Goal: Transaction & Acquisition: Book appointment/travel/reservation

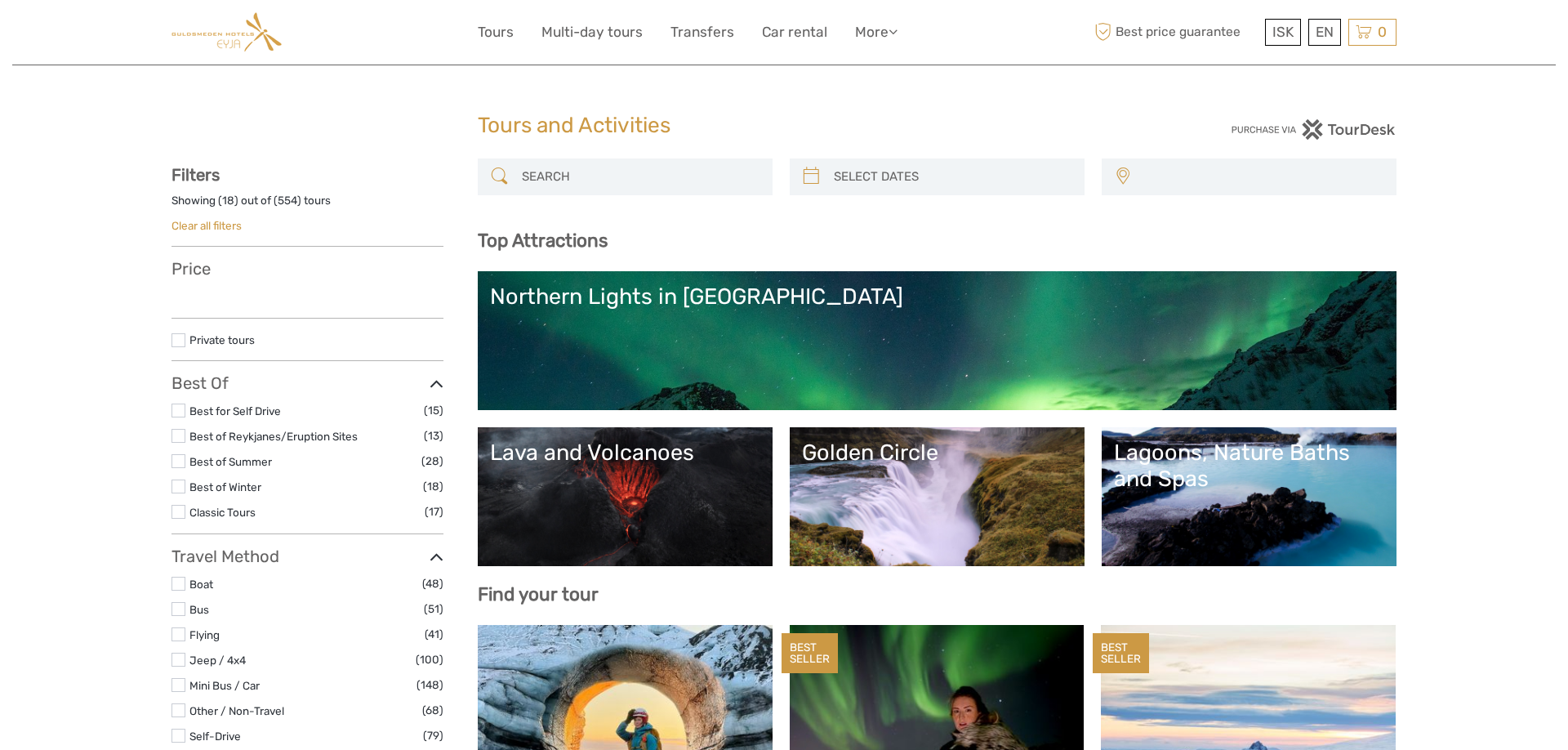
select select
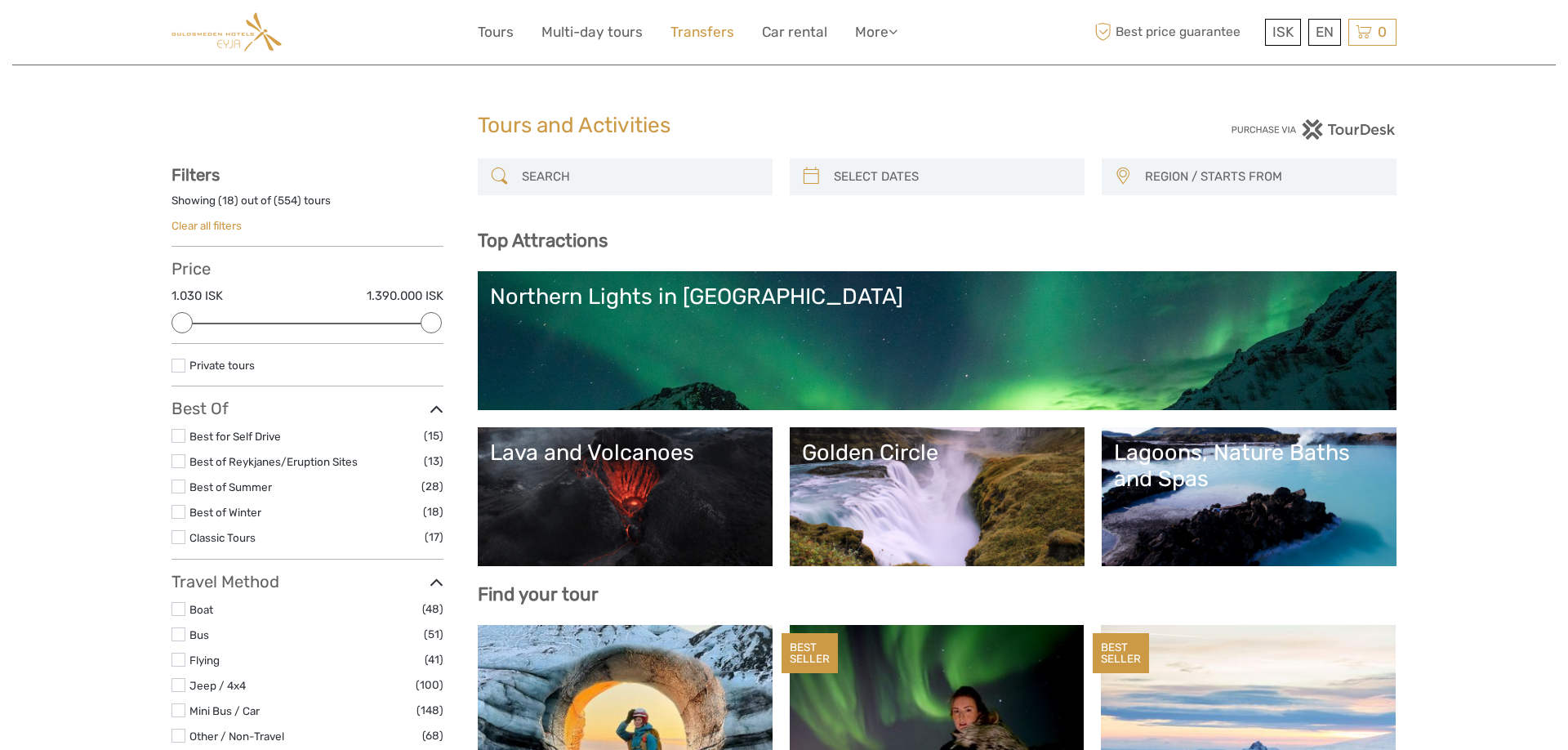
click at [693, 28] on link "Transfers" at bounding box center [702, 32] width 64 height 24
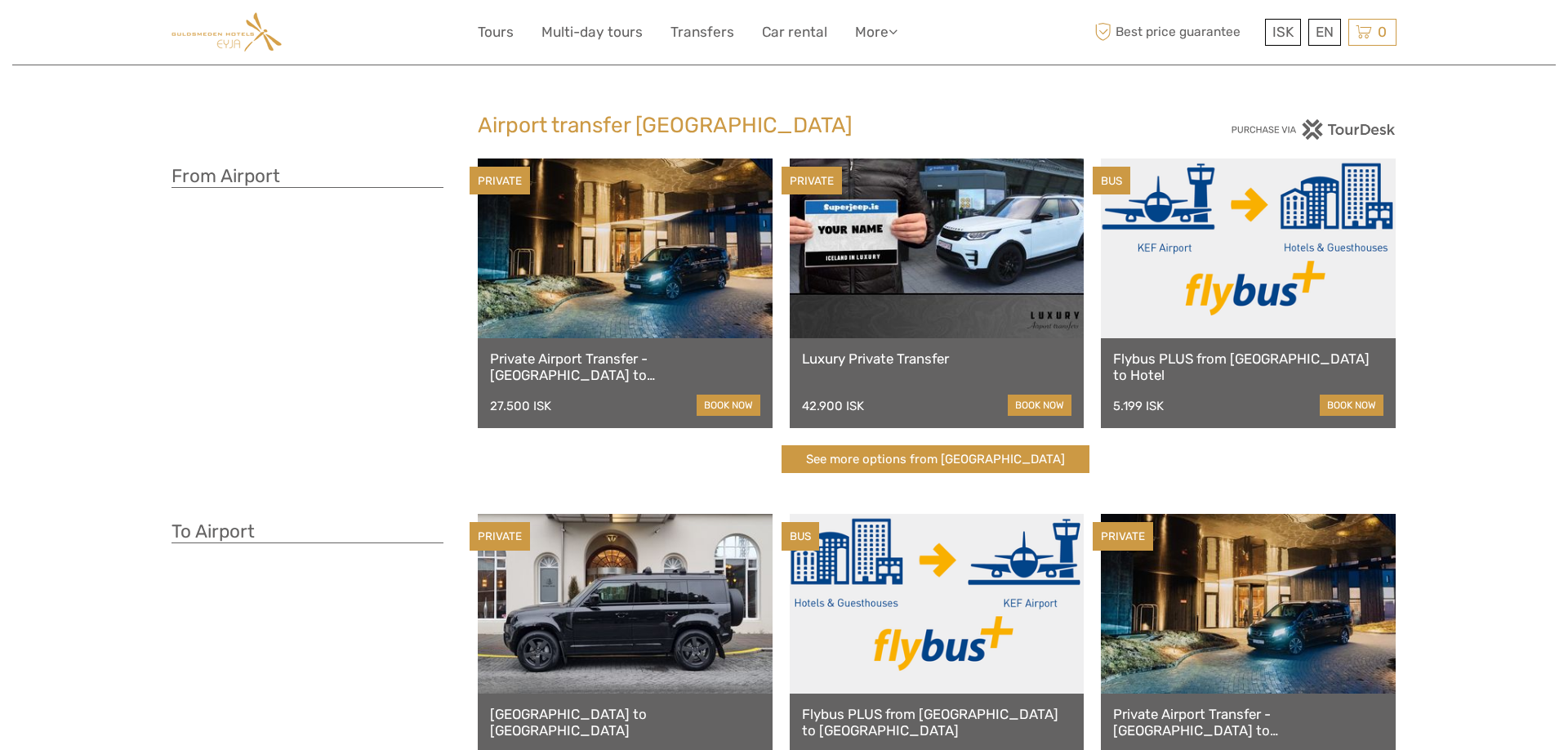
click at [1280, 293] on link at bounding box center [1249, 248] width 295 height 180
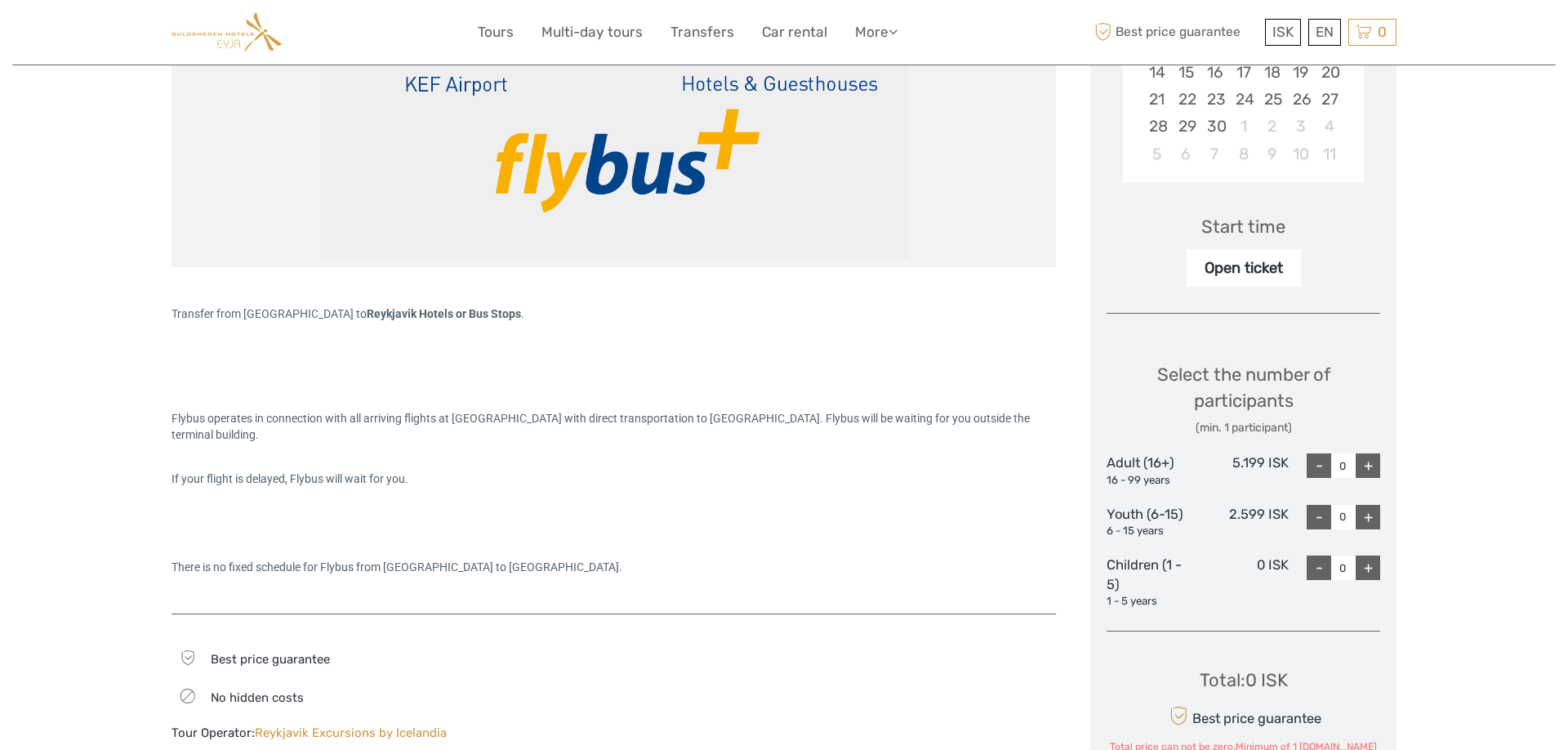
scroll to position [250, 0]
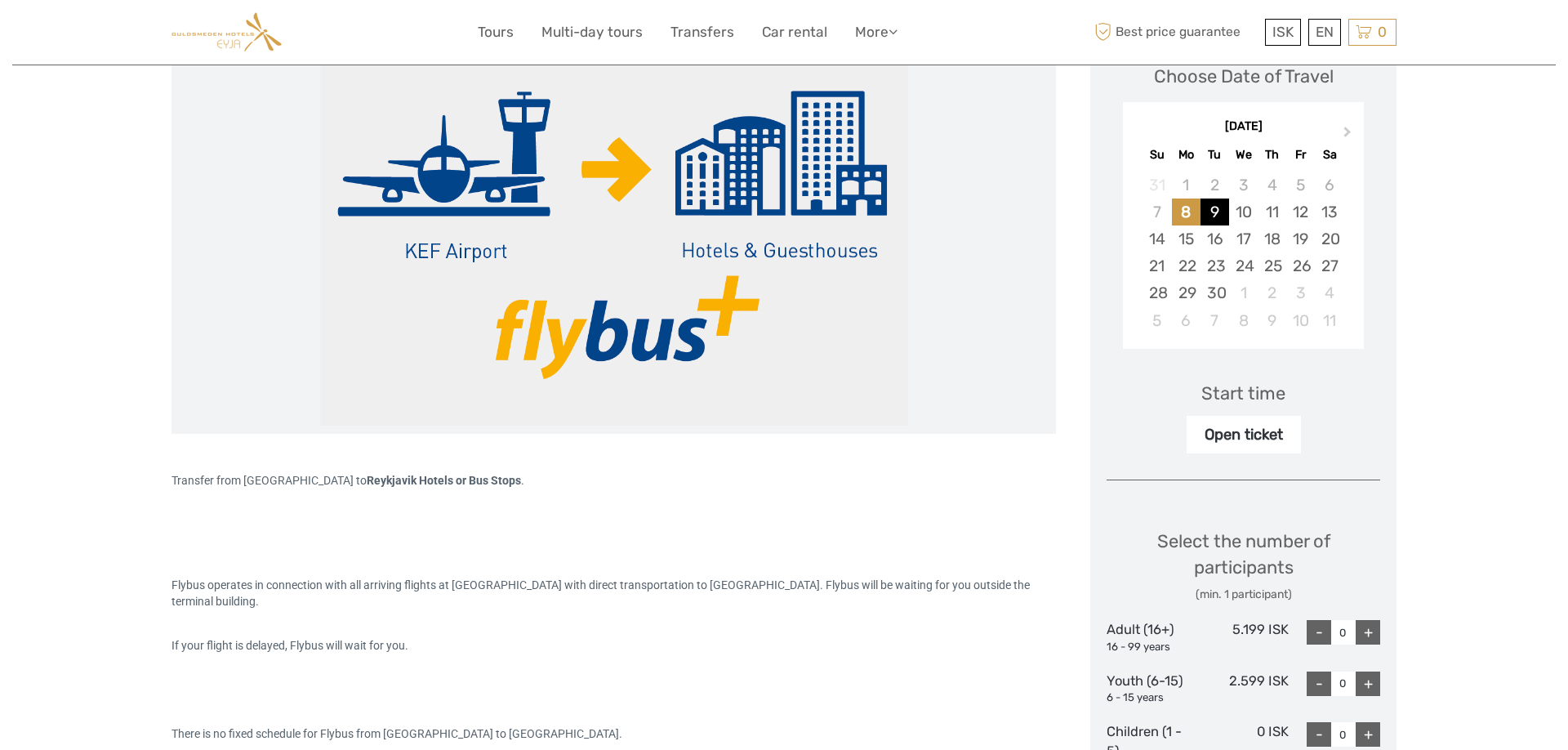
click at [1224, 213] on div "9" at bounding box center [1215, 212] width 29 height 27
click at [1255, 217] on div "10" at bounding box center [1243, 212] width 29 height 27
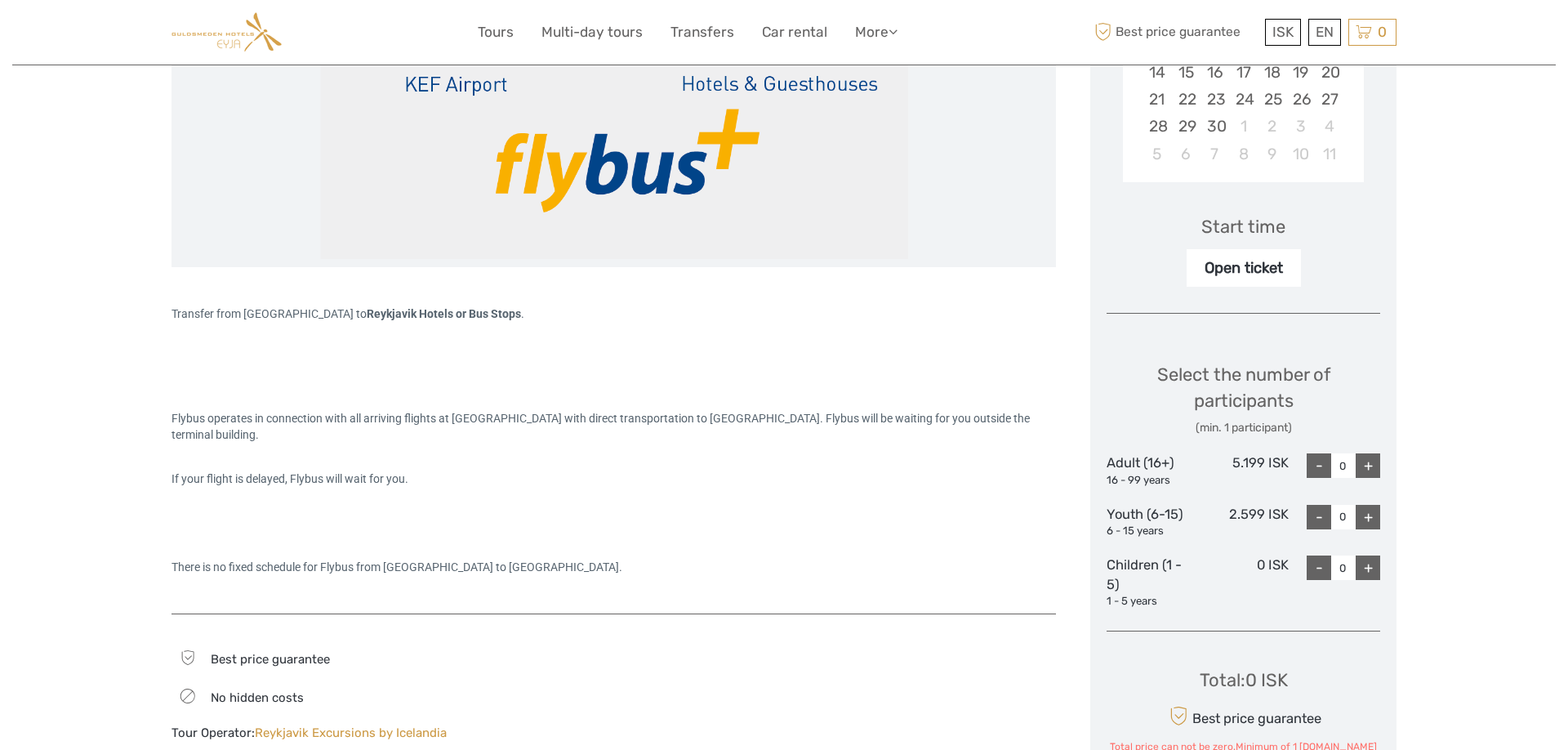
click at [1371, 463] on div "+" at bounding box center [1368, 466] width 25 height 25
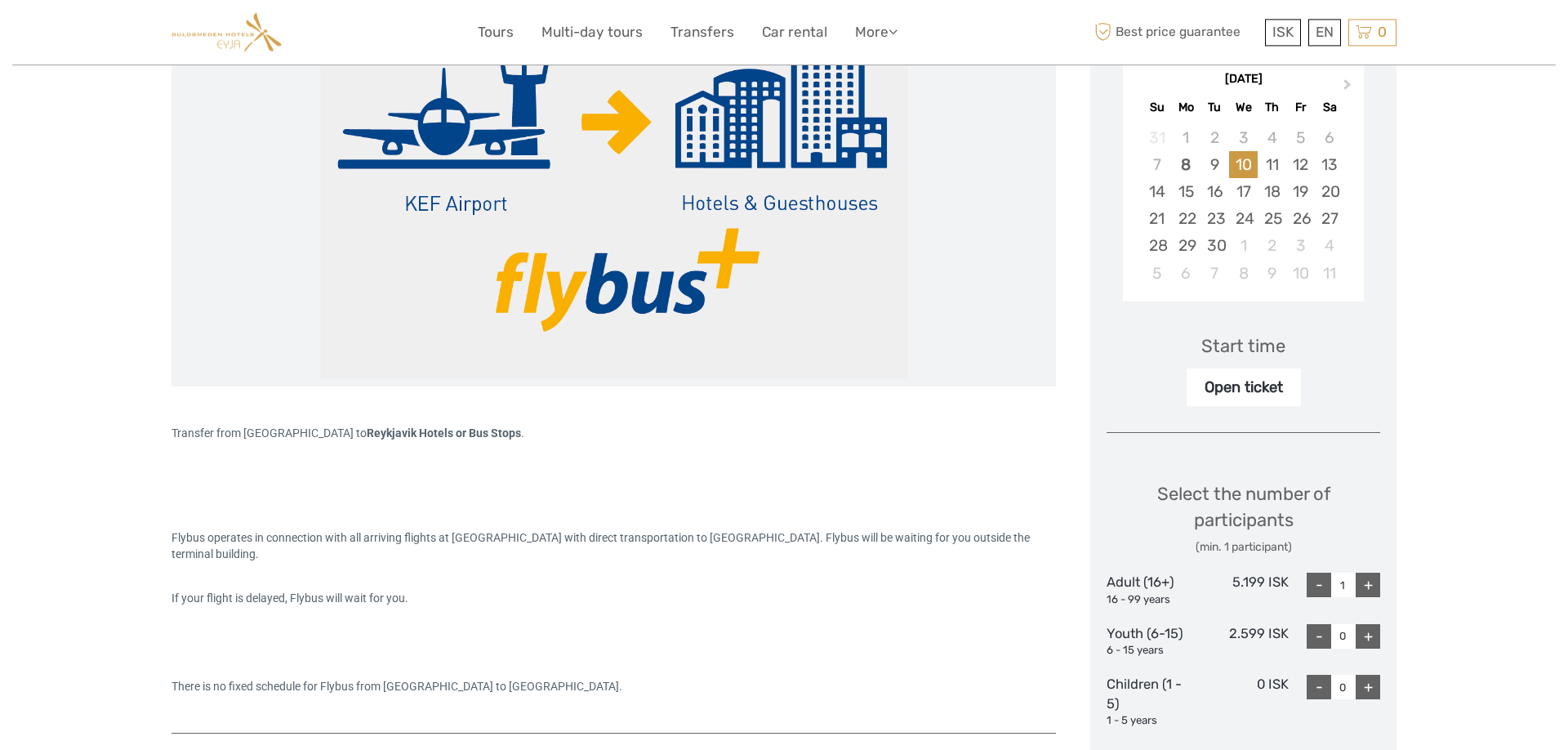
scroll to position [0, 0]
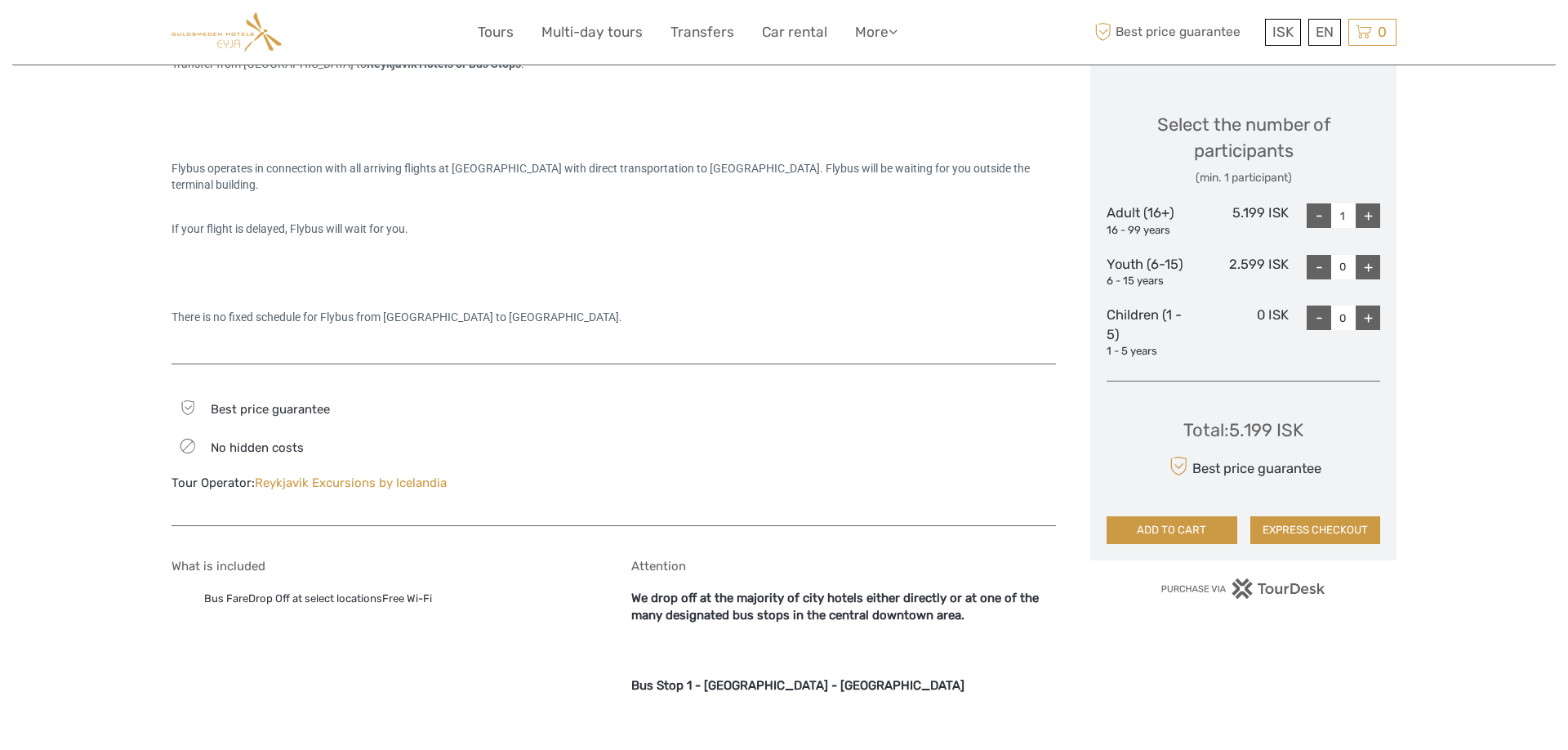
scroll to position [417, 0]
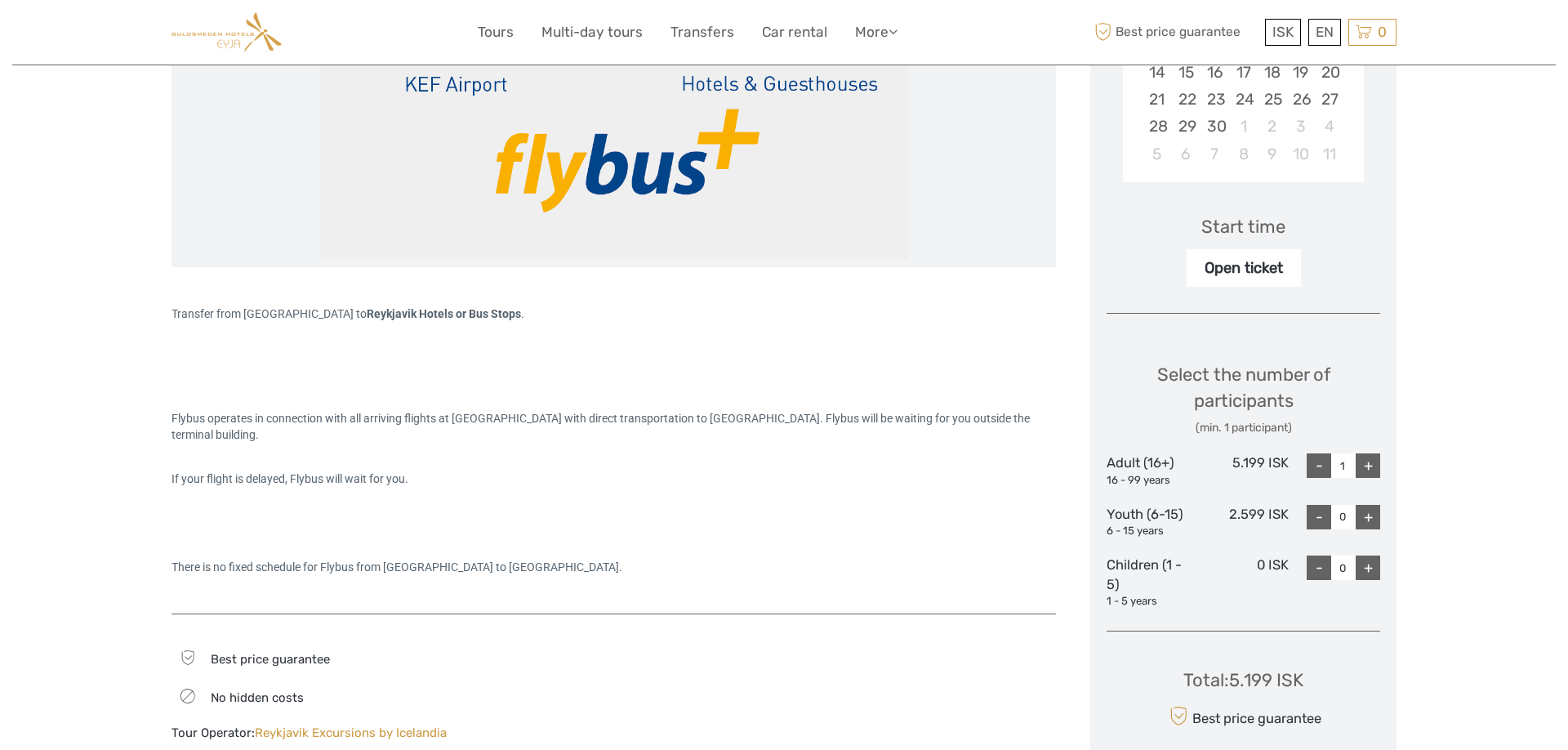
click at [1365, 453] on div "Select the number of participants (min. 1 participant) Adult (16+) 16 - 99 year…" at bounding box center [1244, 479] width 274 height 278
click at [1366, 464] on div "+" at bounding box center [1368, 466] width 25 height 25
click at [1307, 469] on div "-" at bounding box center [1319, 466] width 25 height 25
type input "1"
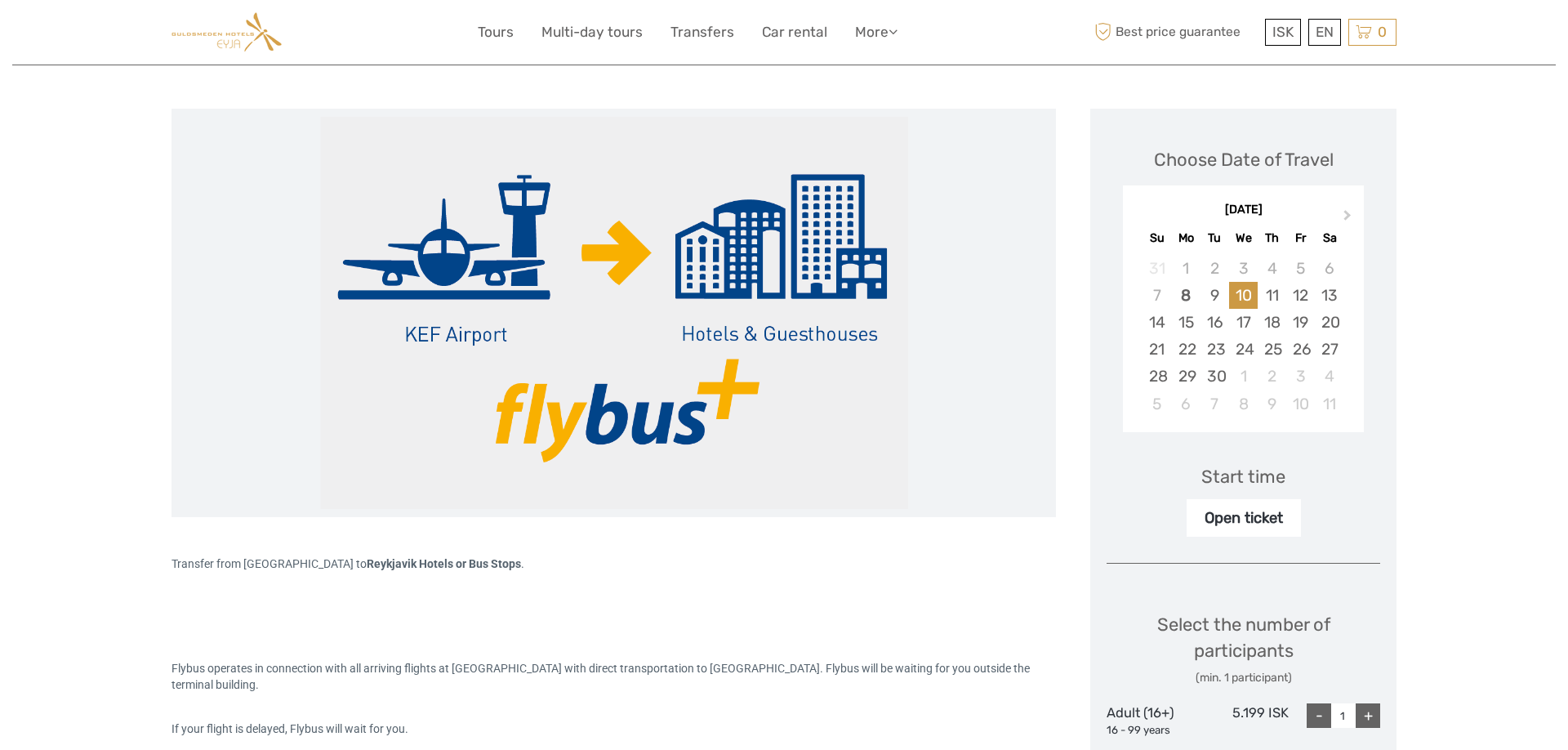
scroll to position [0, 0]
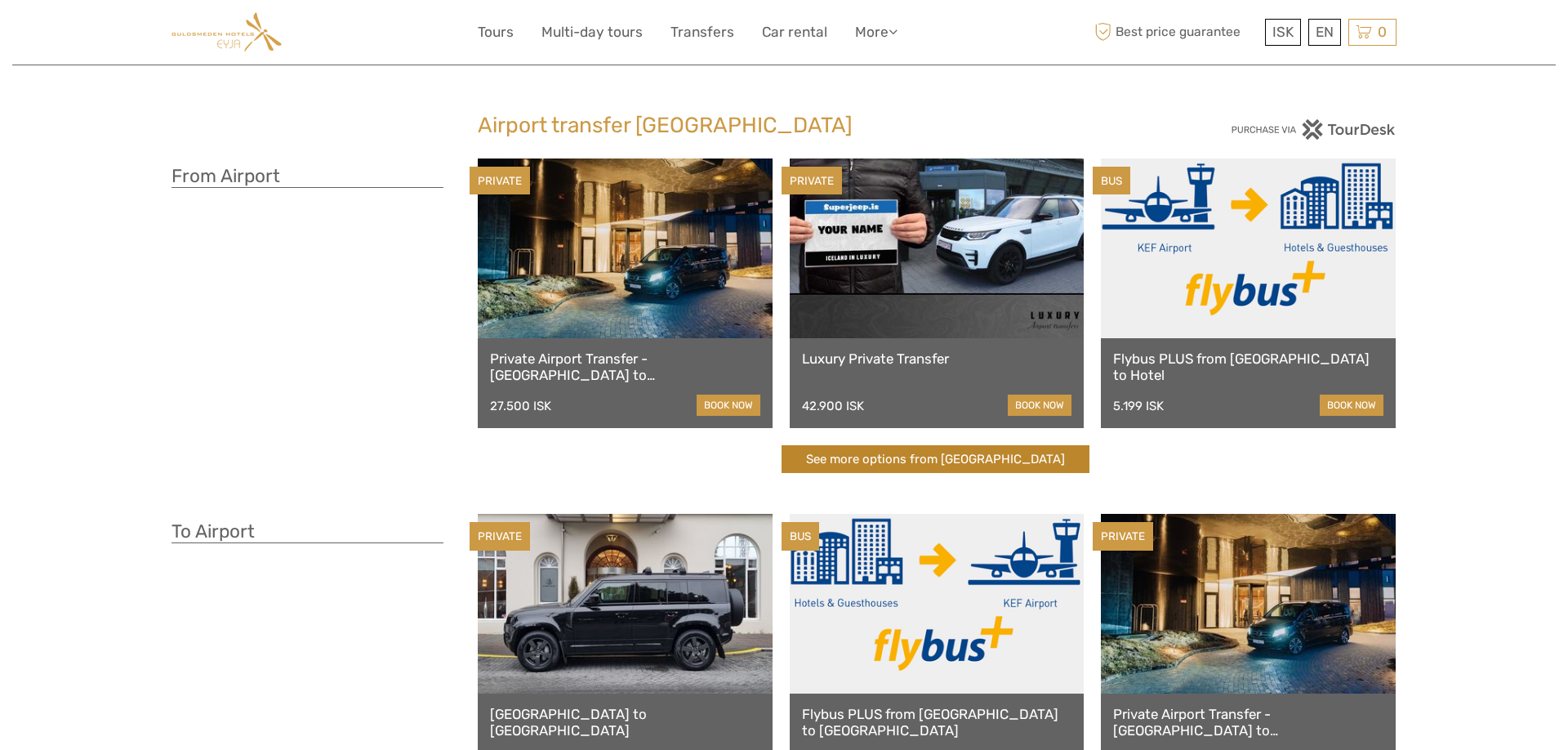
click at [886, 455] on link "See more options from [GEOGRAPHIC_DATA]" at bounding box center [935, 460] width 308 height 29
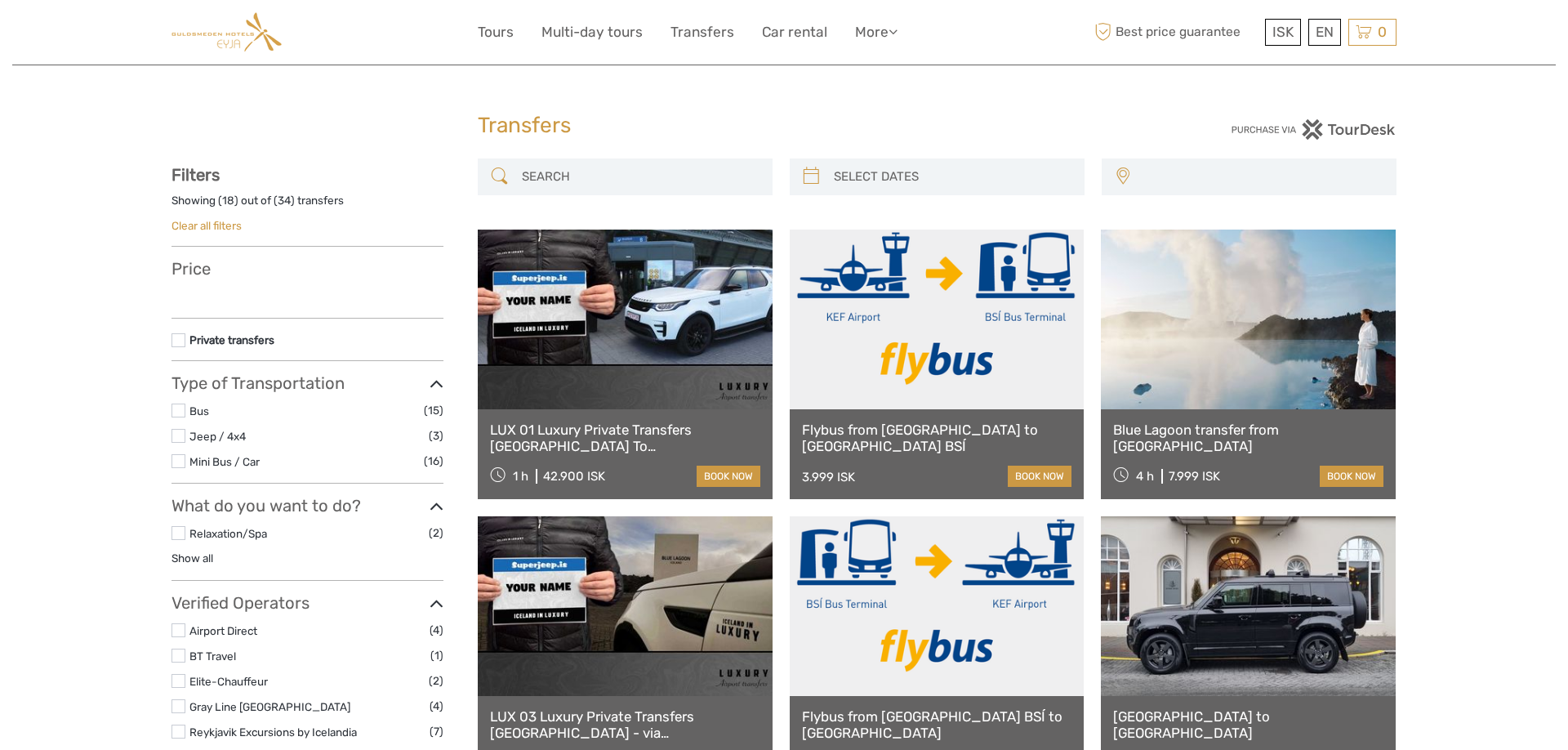
select select
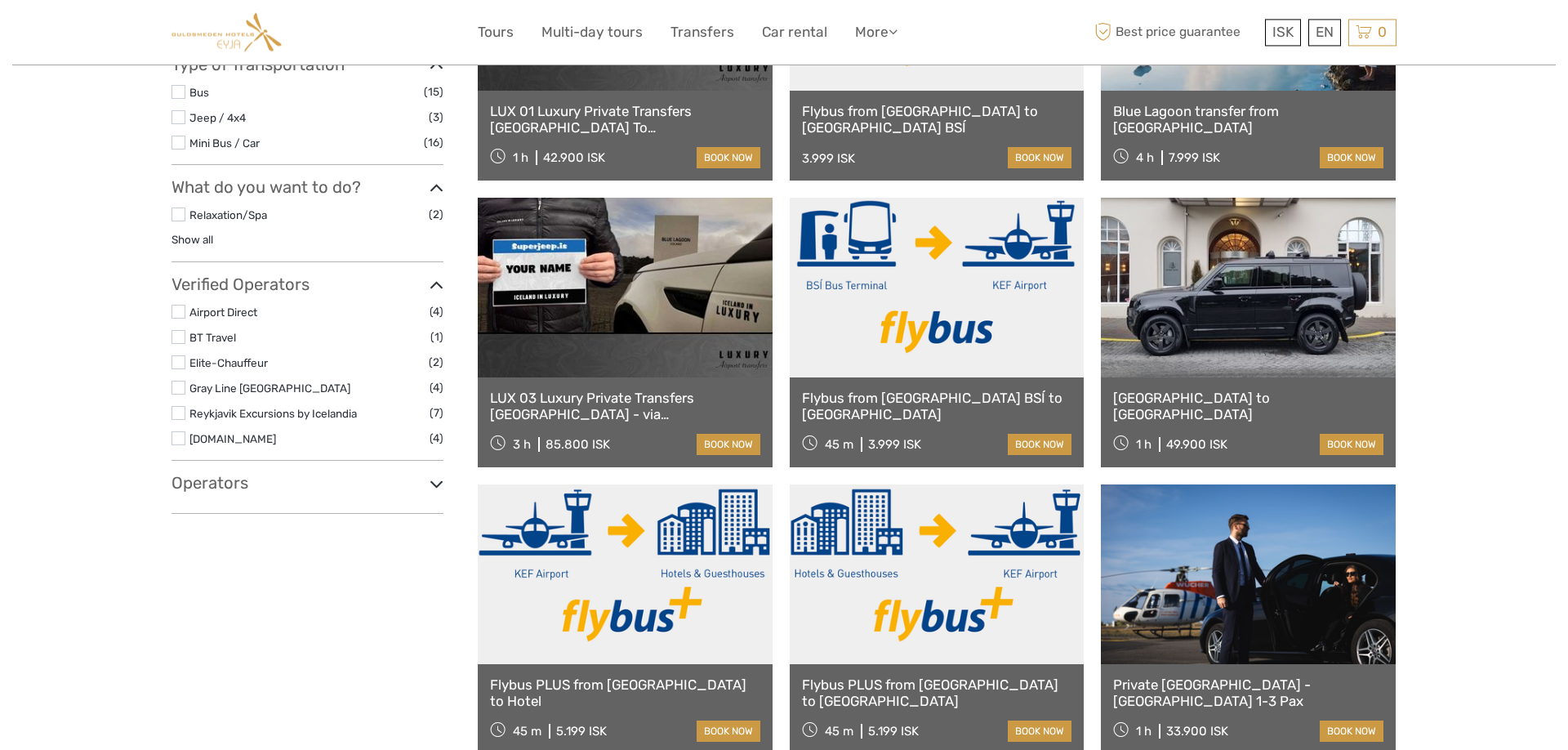
select select
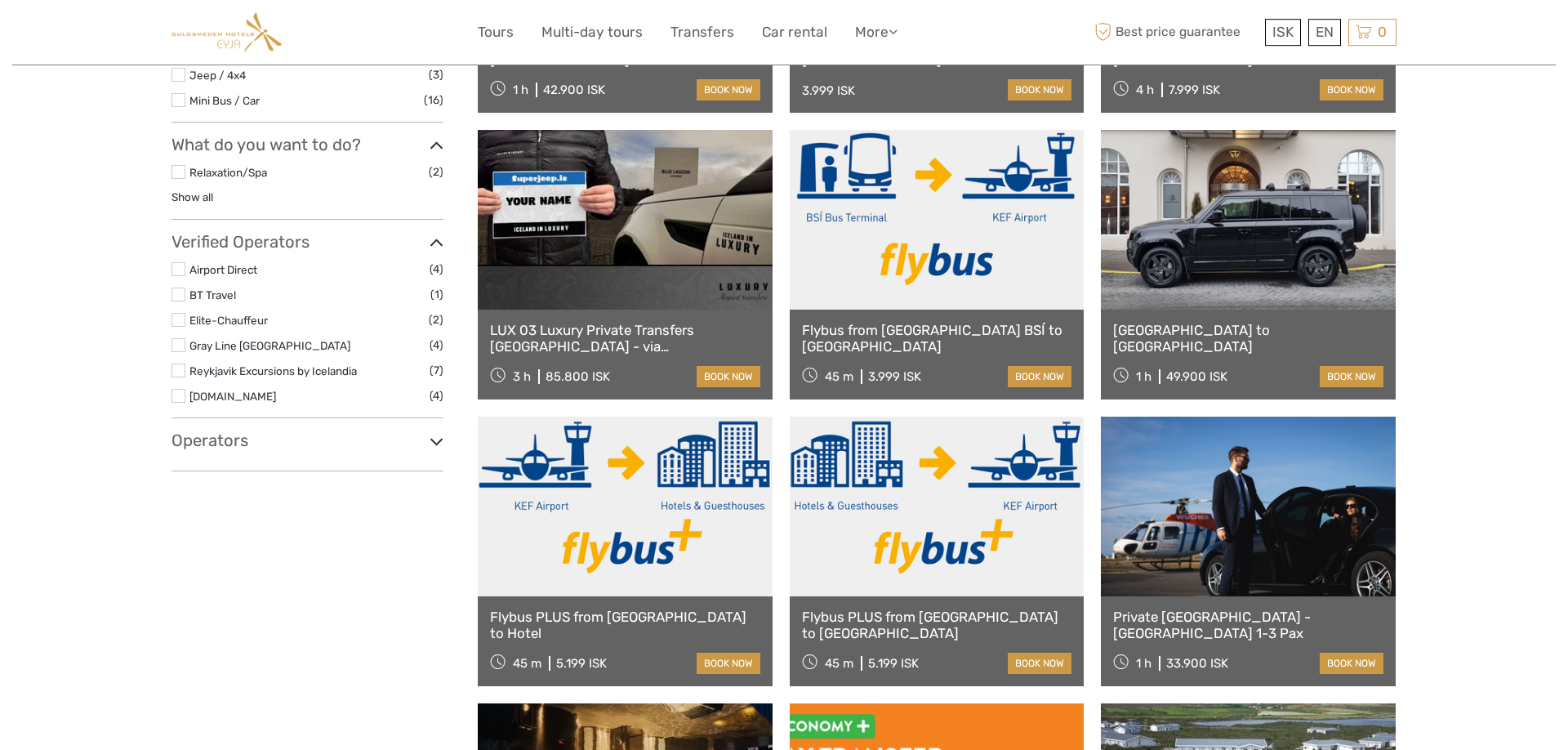
scroll to position [417, 0]
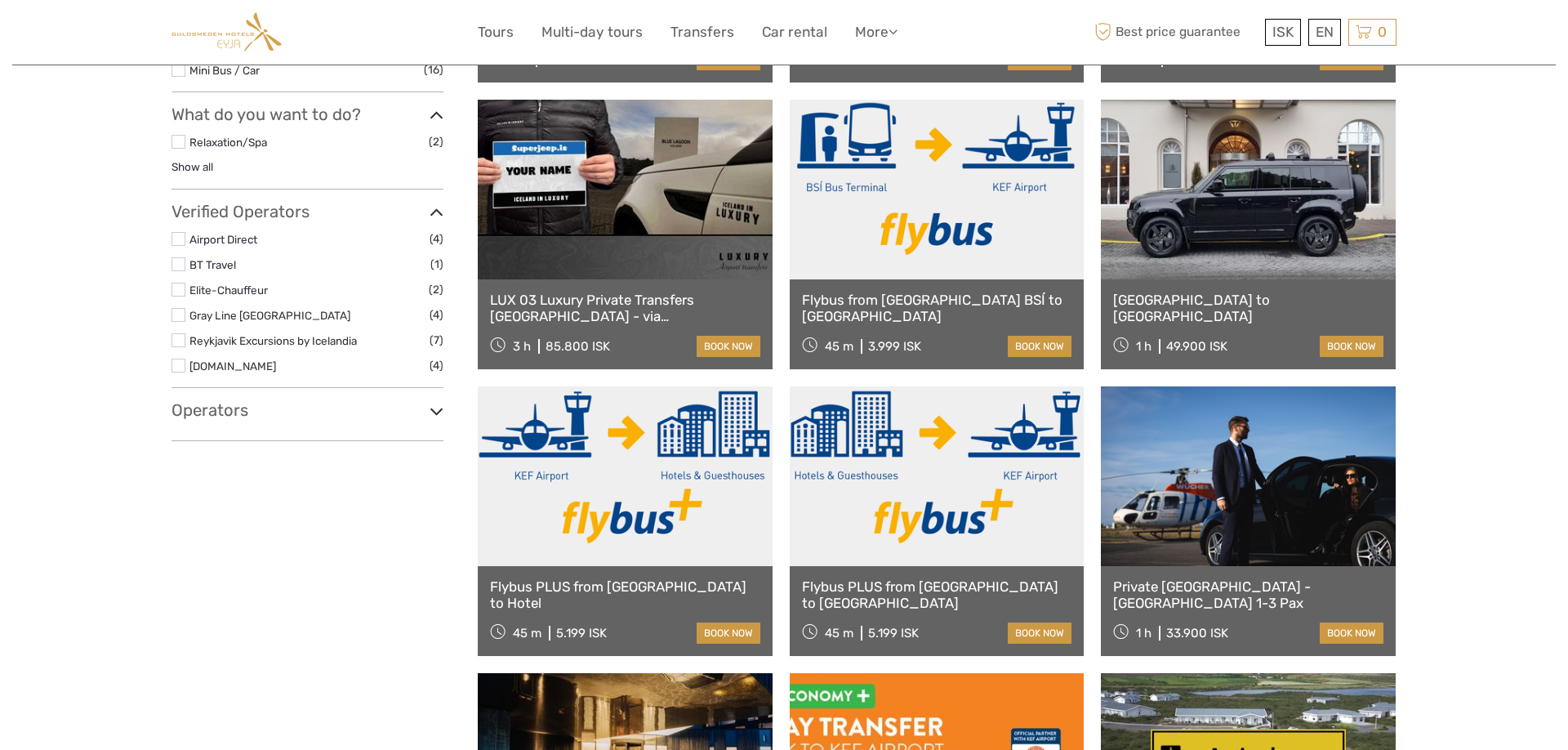
click at [706, 529] on link at bounding box center [625, 476] width 295 height 180
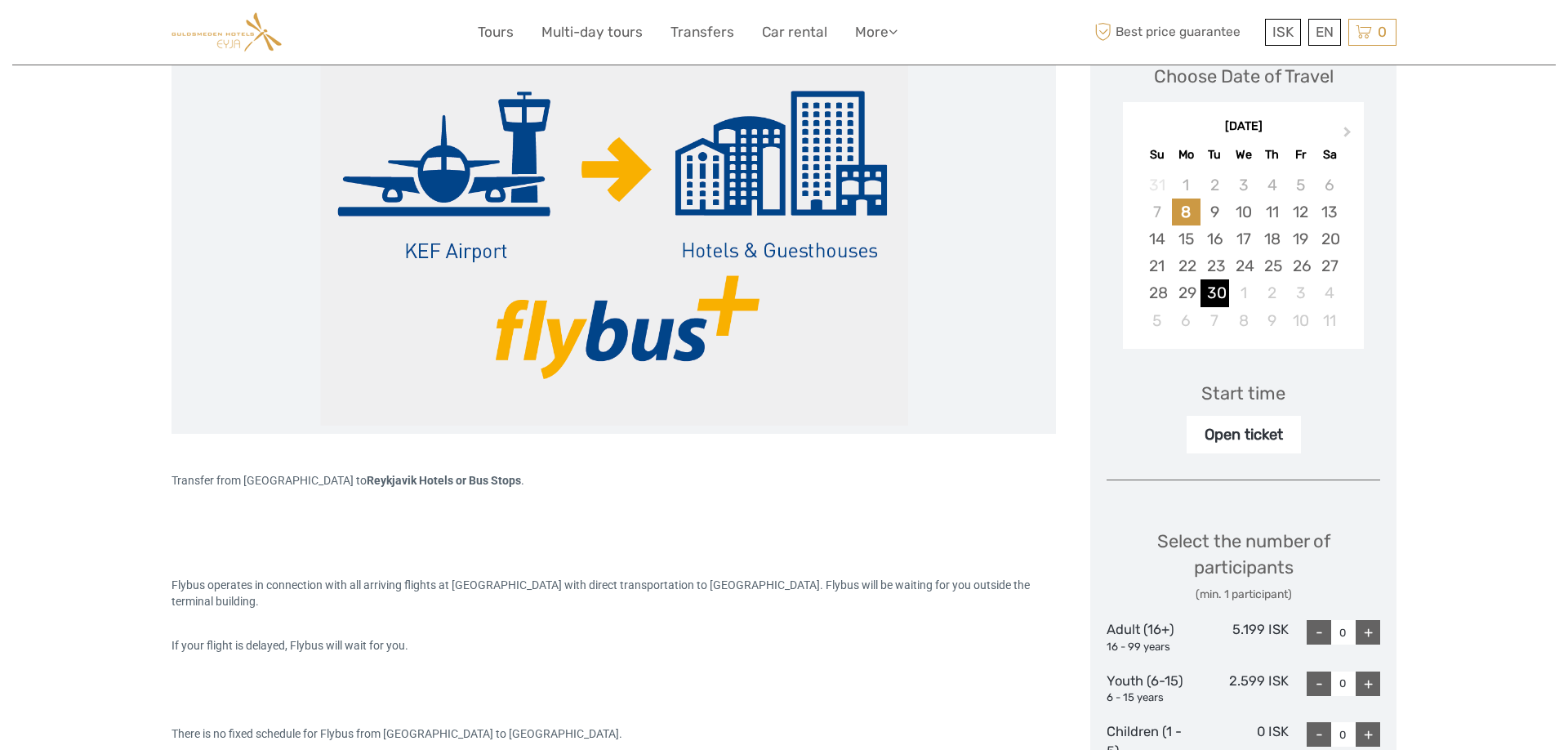
scroll to position [83, 0]
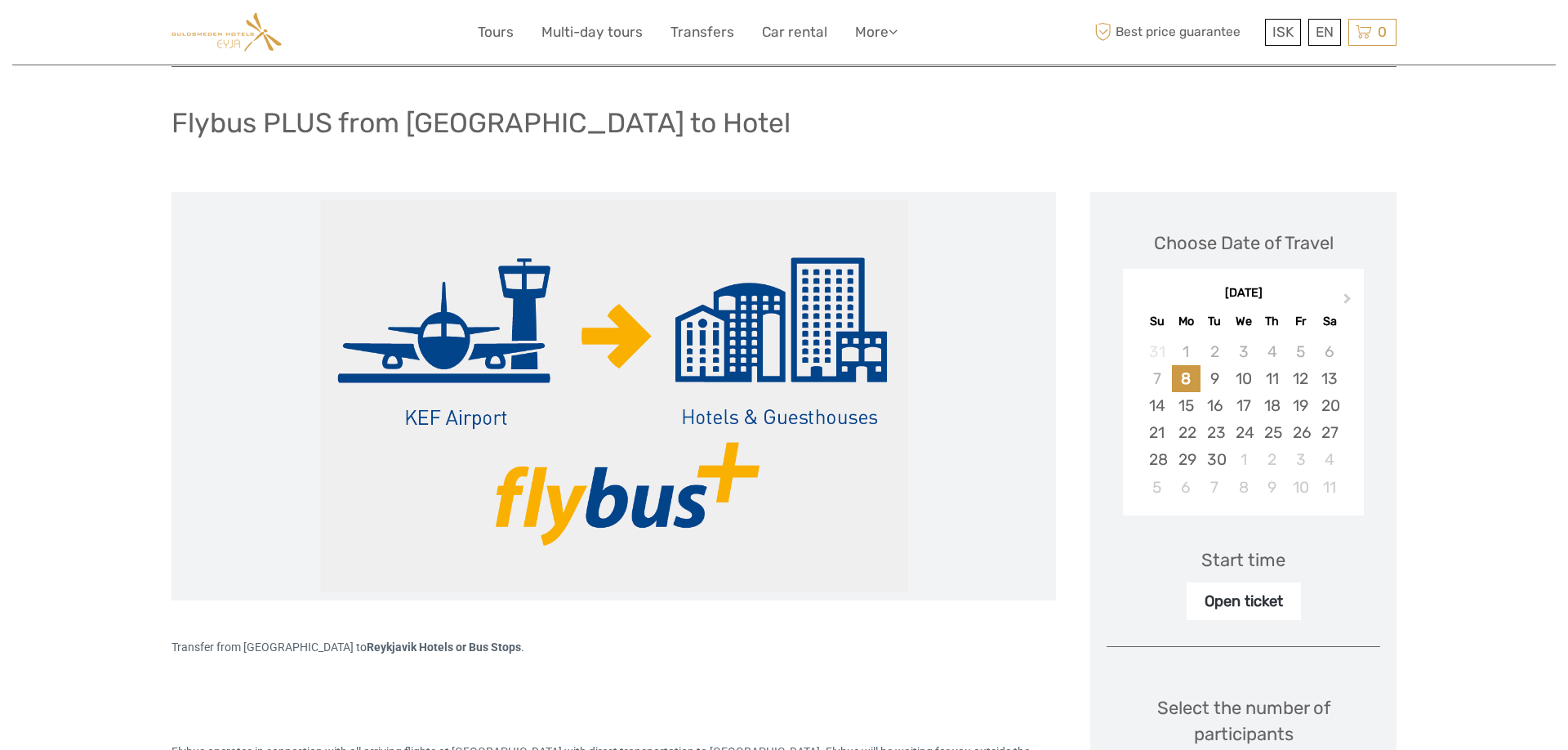
click at [1261, 622] on div "Choose Date of Travel Next Month September 2025 Su Mo Tu We Th Fr Sa 31 1 2 3 4…" at bounding box center [1243, 682] width 306 height 979
click at [1260, 607] on div "Open ticket" at bounding box center [1244, 601] width 115 height 38
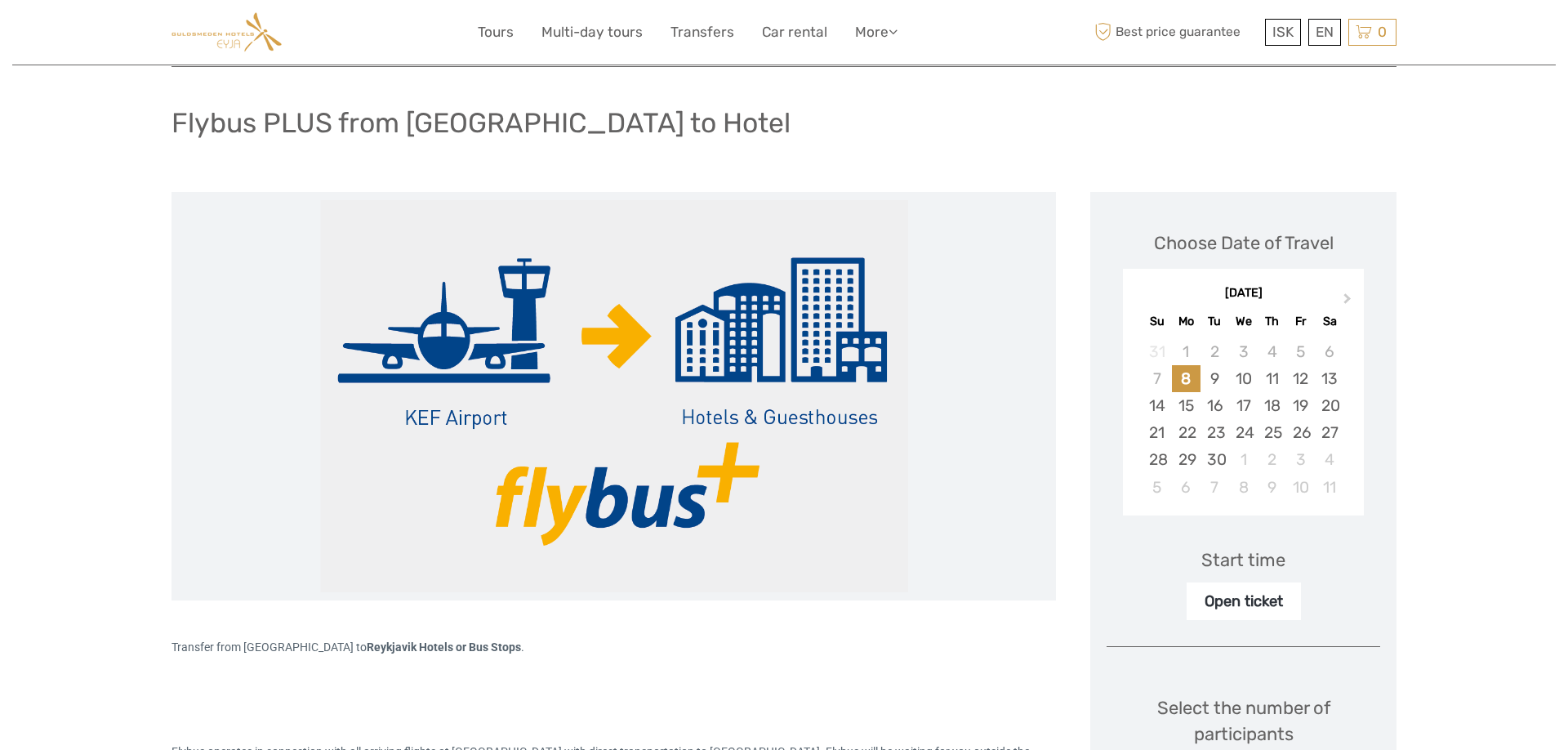
click at [1209, 598] on div "Open ticket" at bounding box center [1244, 601] width 115 height 38
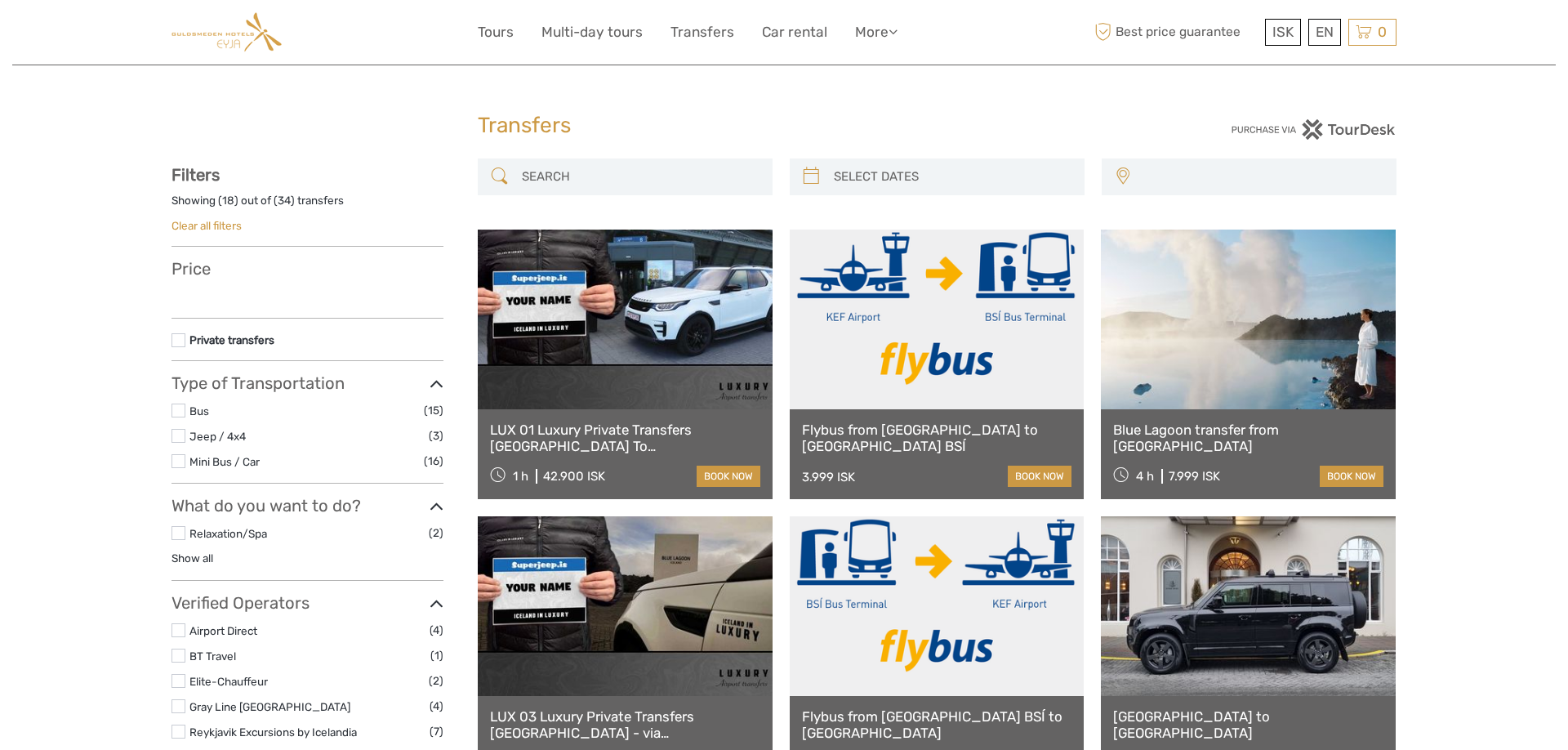
select select
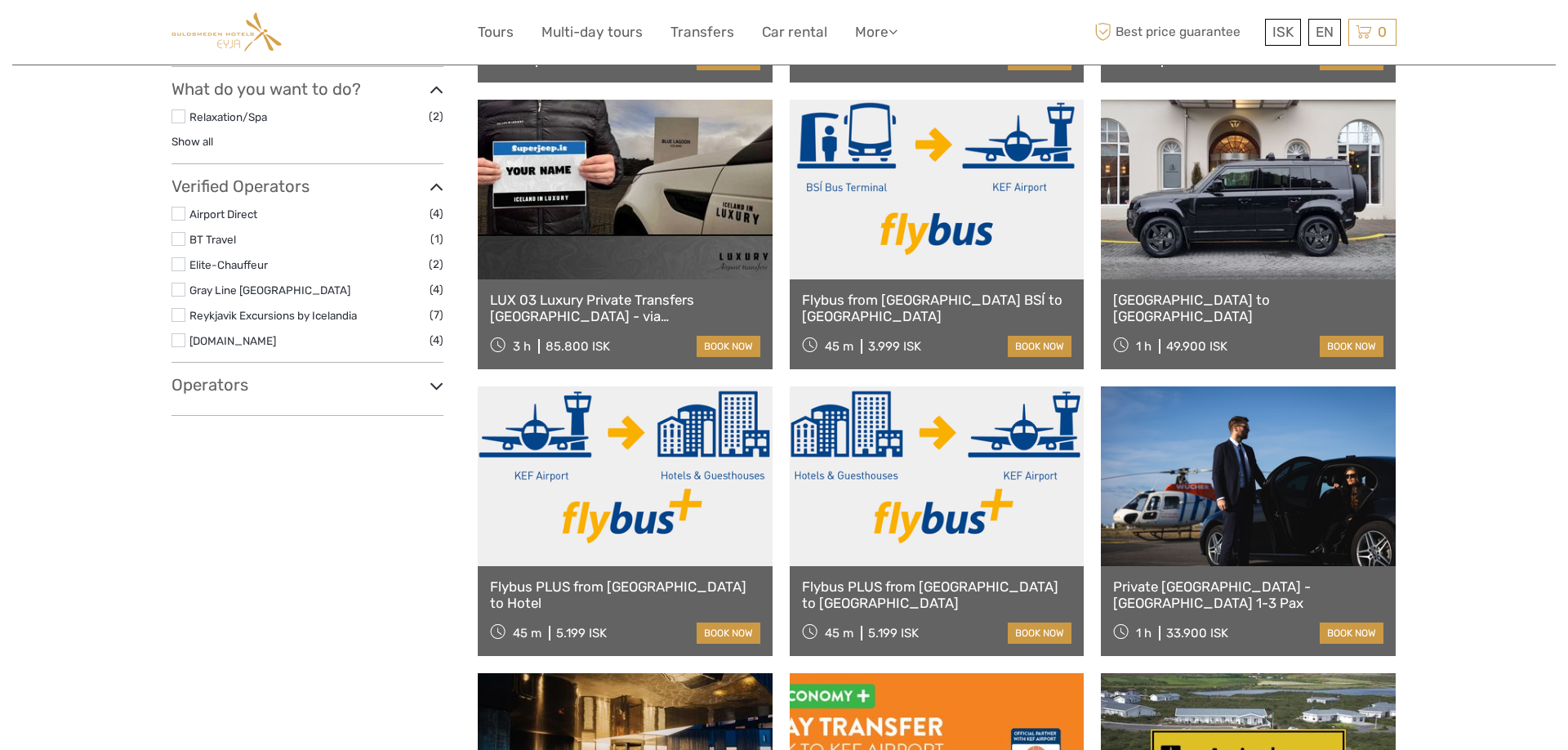
select select
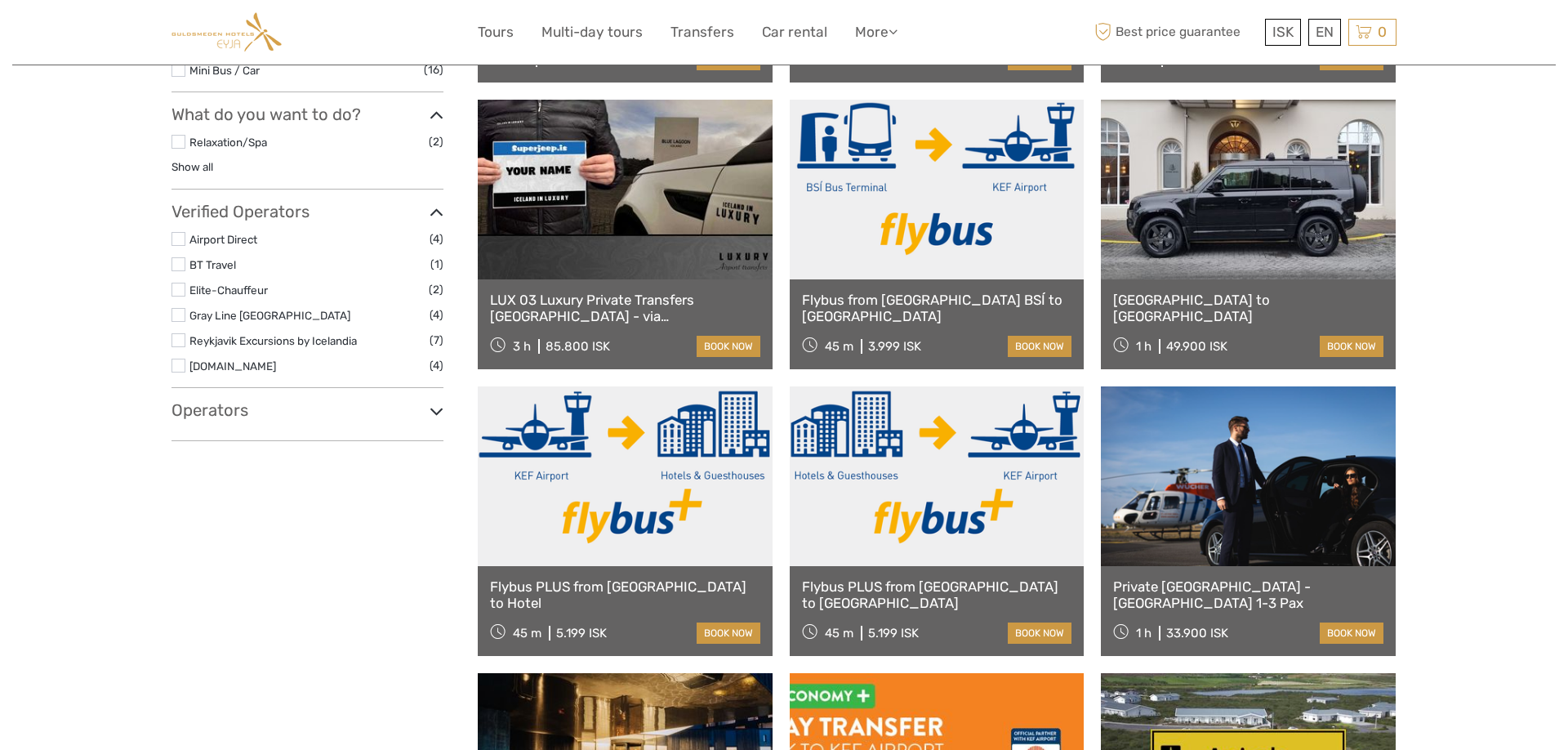
click at [963, 497] on link at bounding box center [938, 476] width 295 height 180
click at [936, 555] on link at bounding box center [938, 476] width 295 height 180
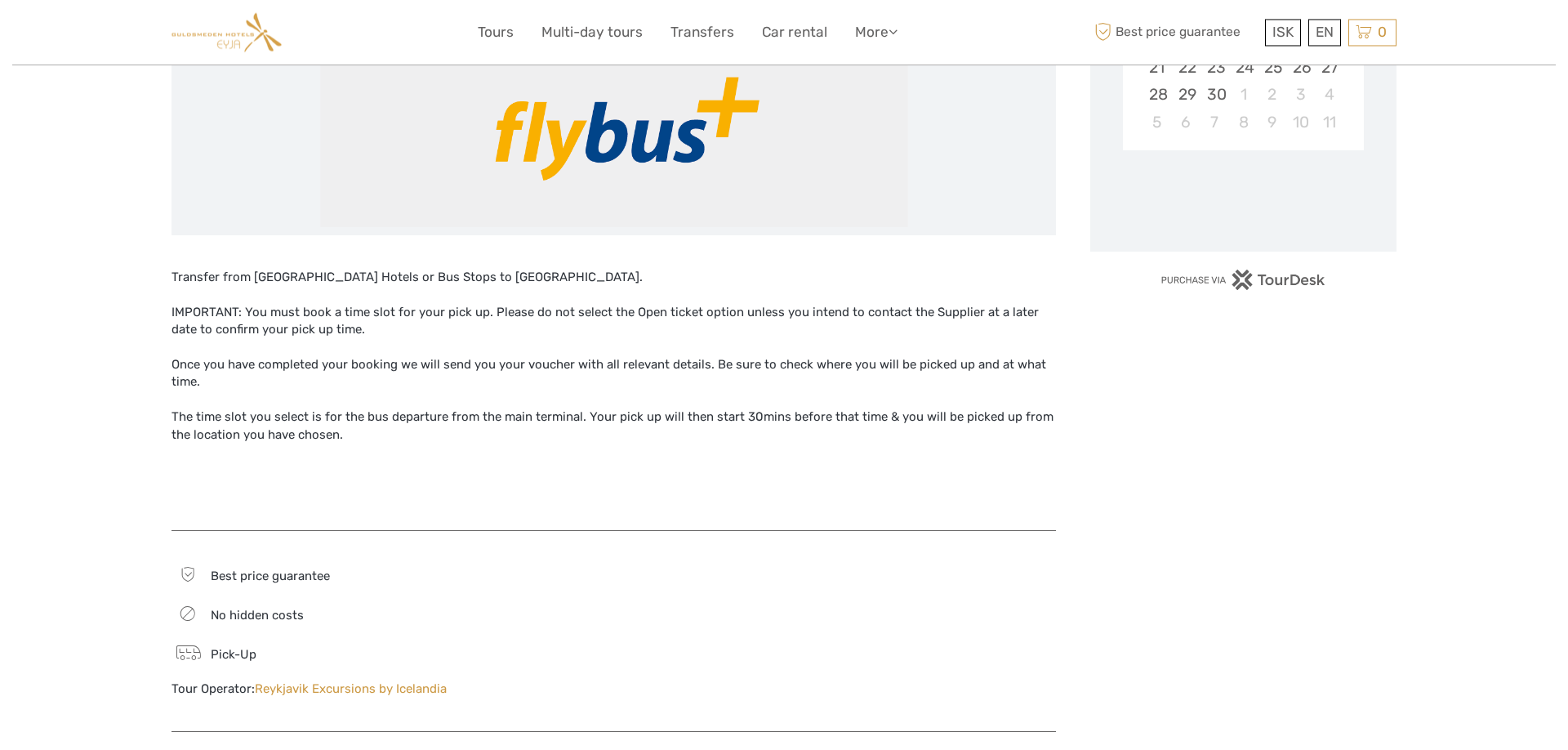
scroll to position [417, 0]
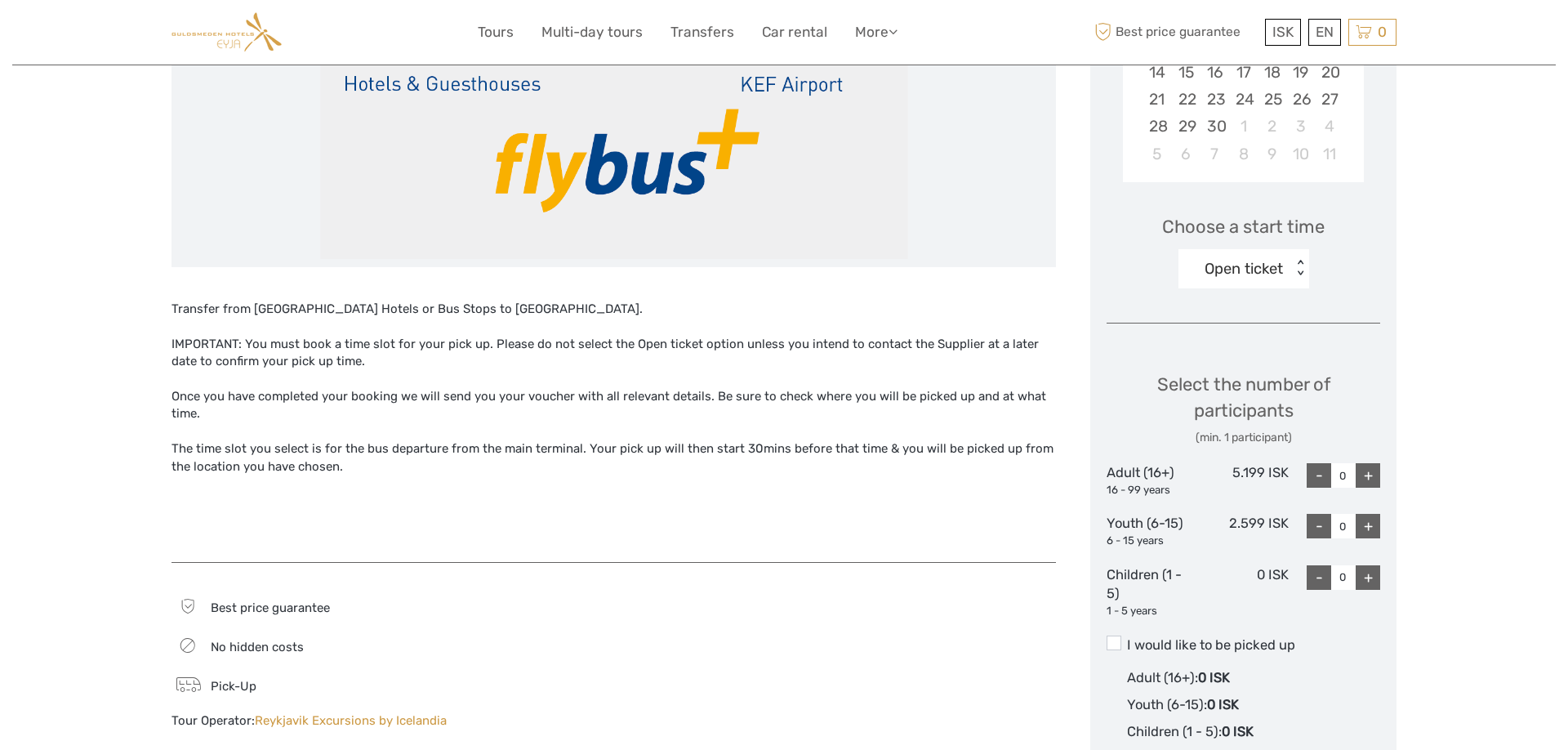
click at [1371, 470] on div "+" at bounding box center [1368, 476] width 25 height 25
type input "1"
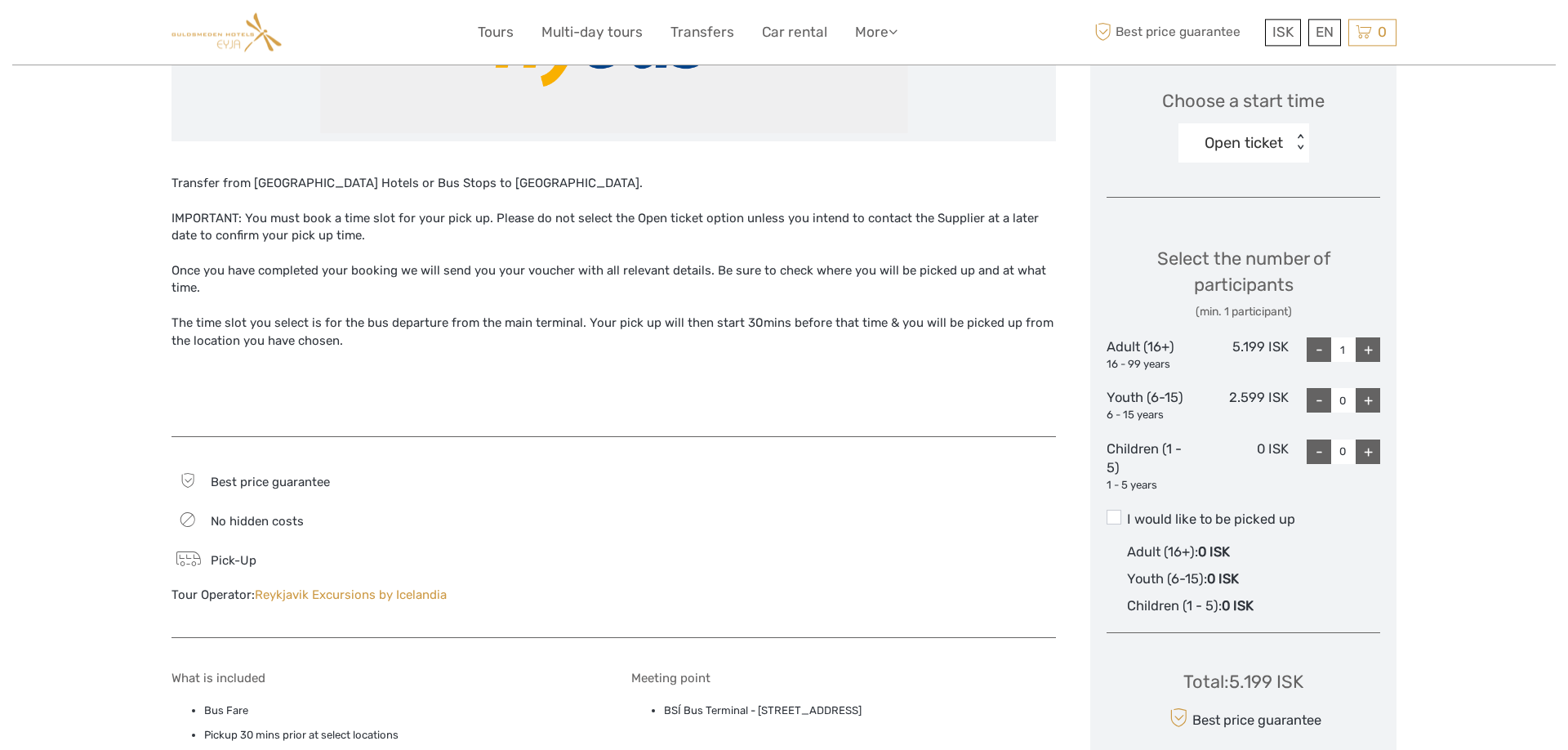
scroll to position [583, 0]
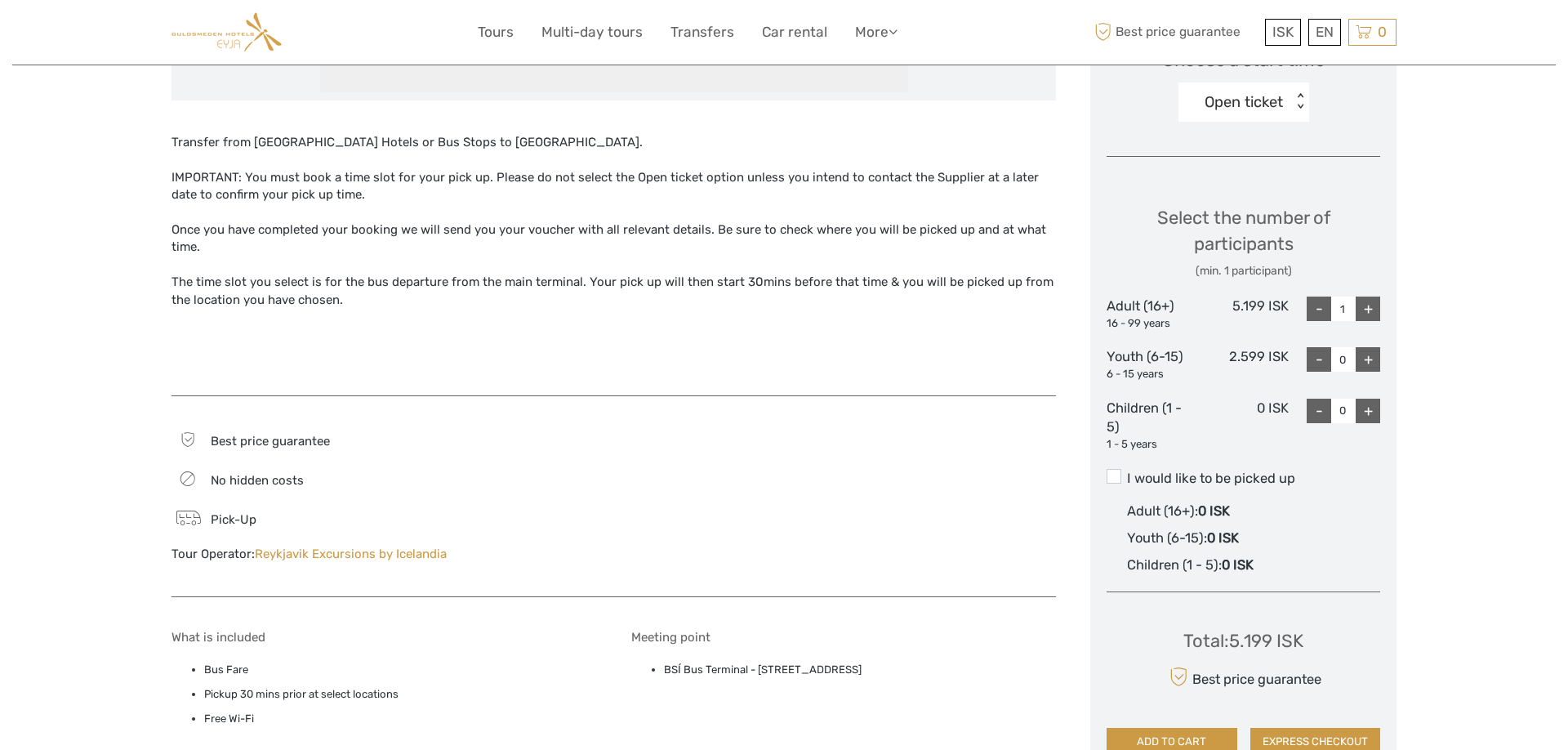
click at [1126, 478] on label "I would like to be picked up" at bounding box center [1244, 479] width 274 height 20
click at [1128, 472] on input "I would like to be picked up" at bounding box center [1128, 472] width 0 height 0
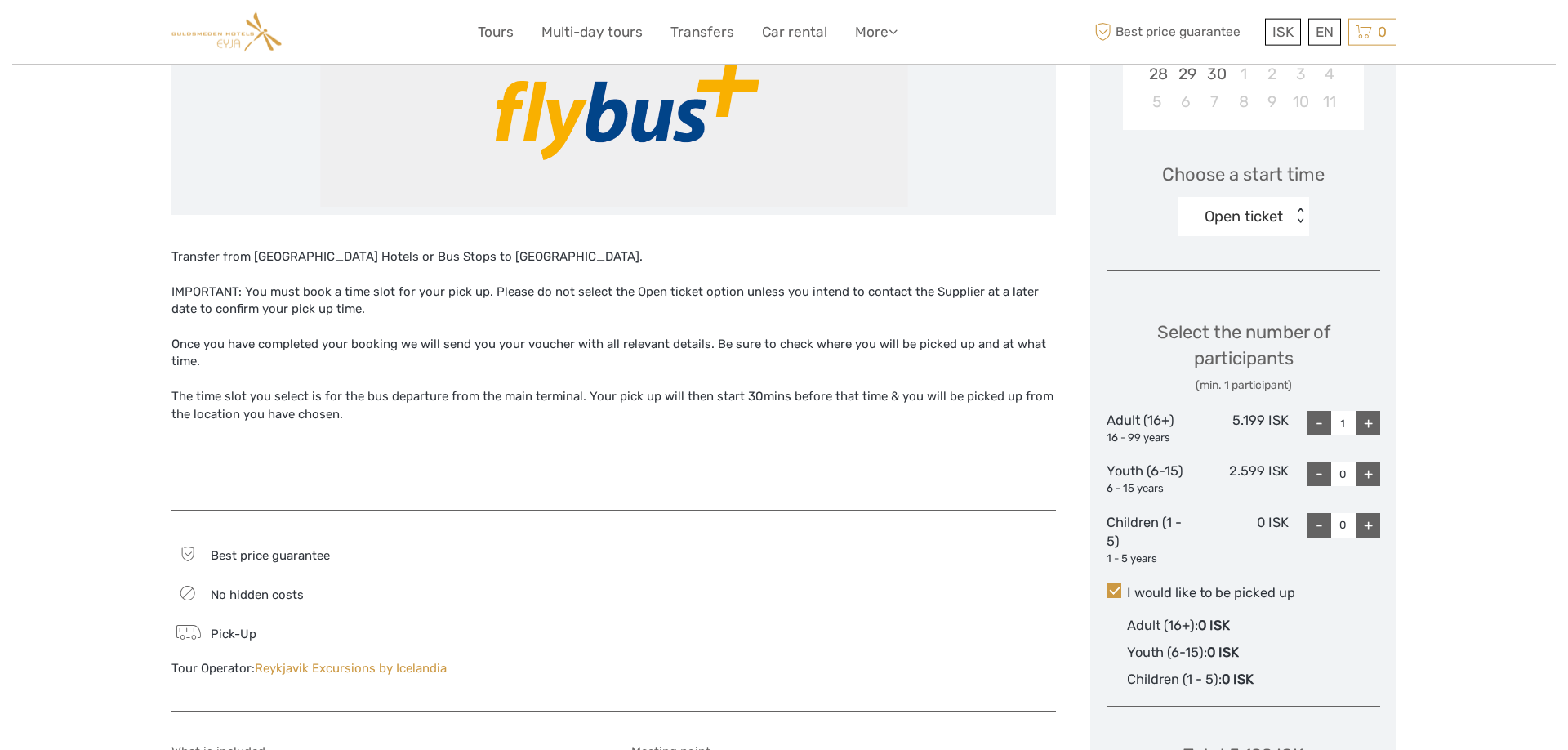
scroll to position [417, 0]
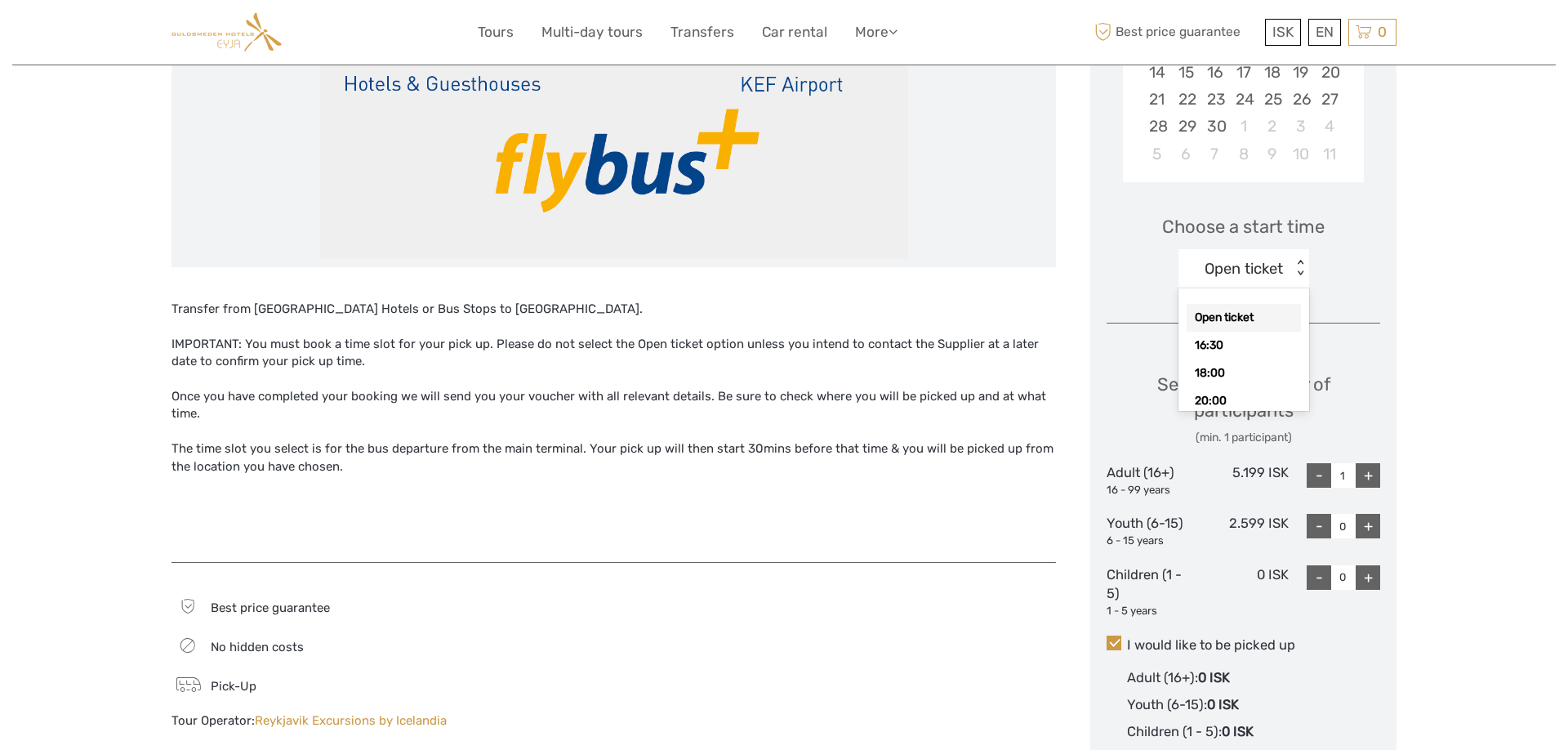
click at [1234, 280] on div "Open ticket" at bounding box center [1236, 269] width 114 height 25
click at [1048, 326] on div at bounding box center [614, 326] width 885 height 17
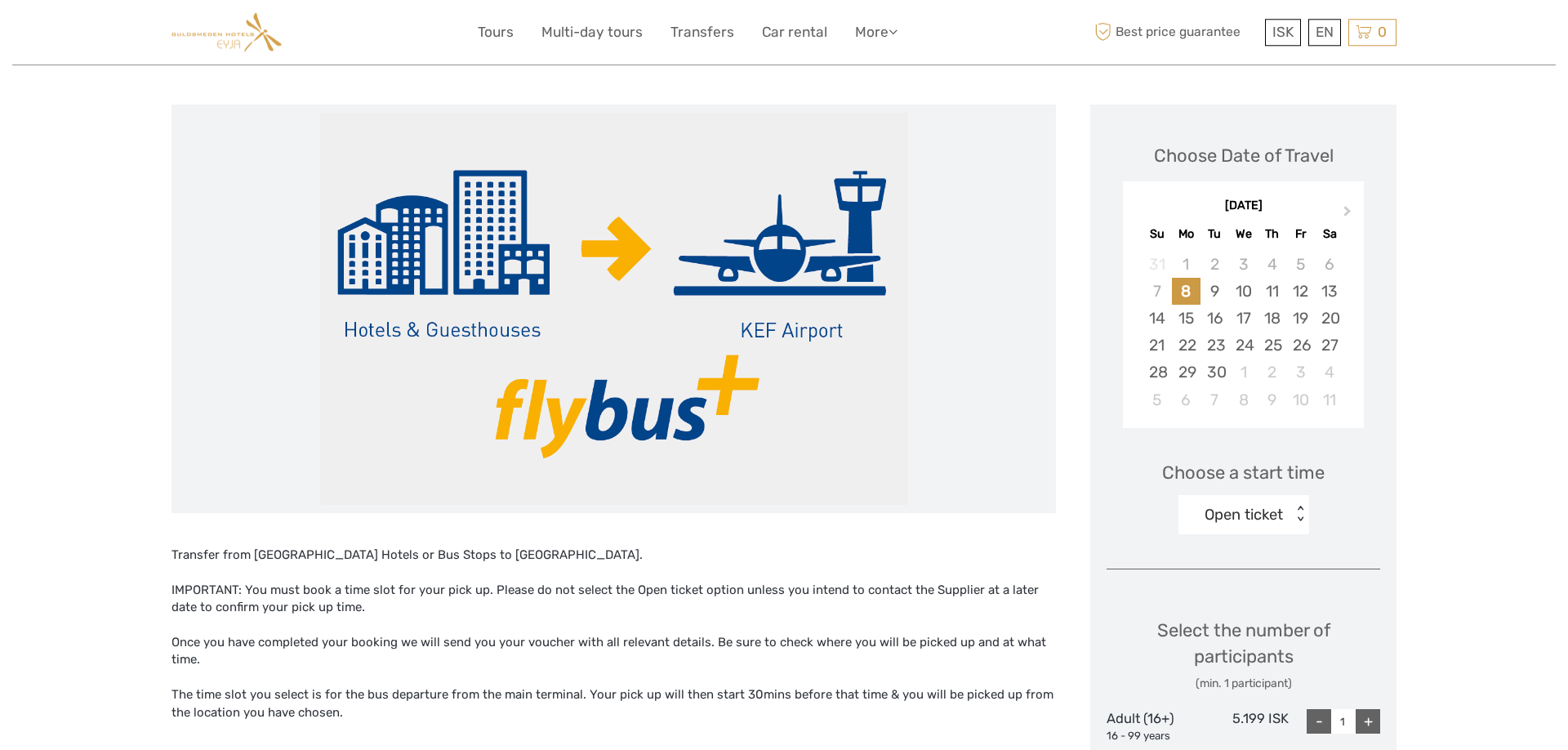
scroll to position [83, 0]
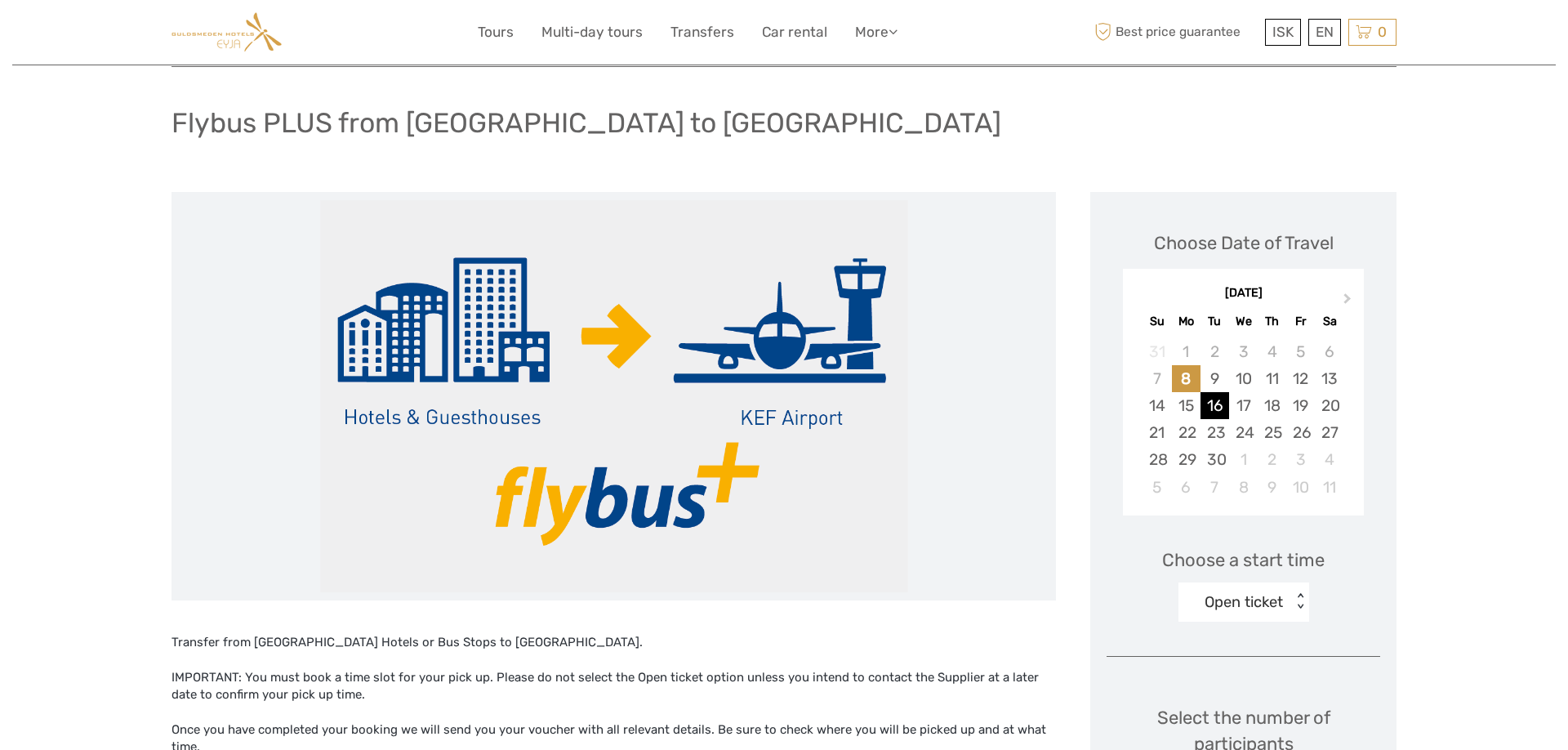
click at [1218, 408] on div "16" at bounding box center [1215, 405] width 29 height 27
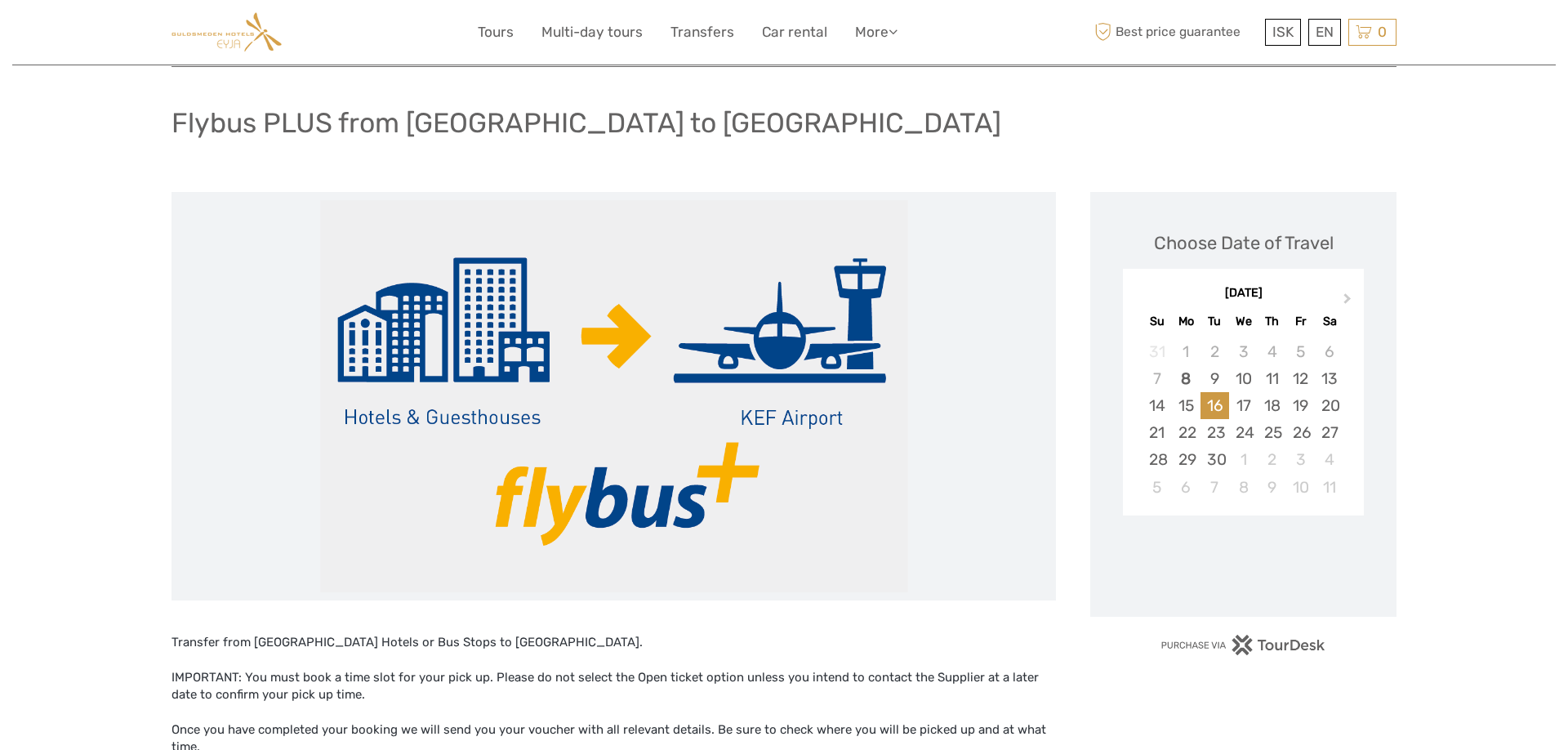
scroll to position [250, 0]
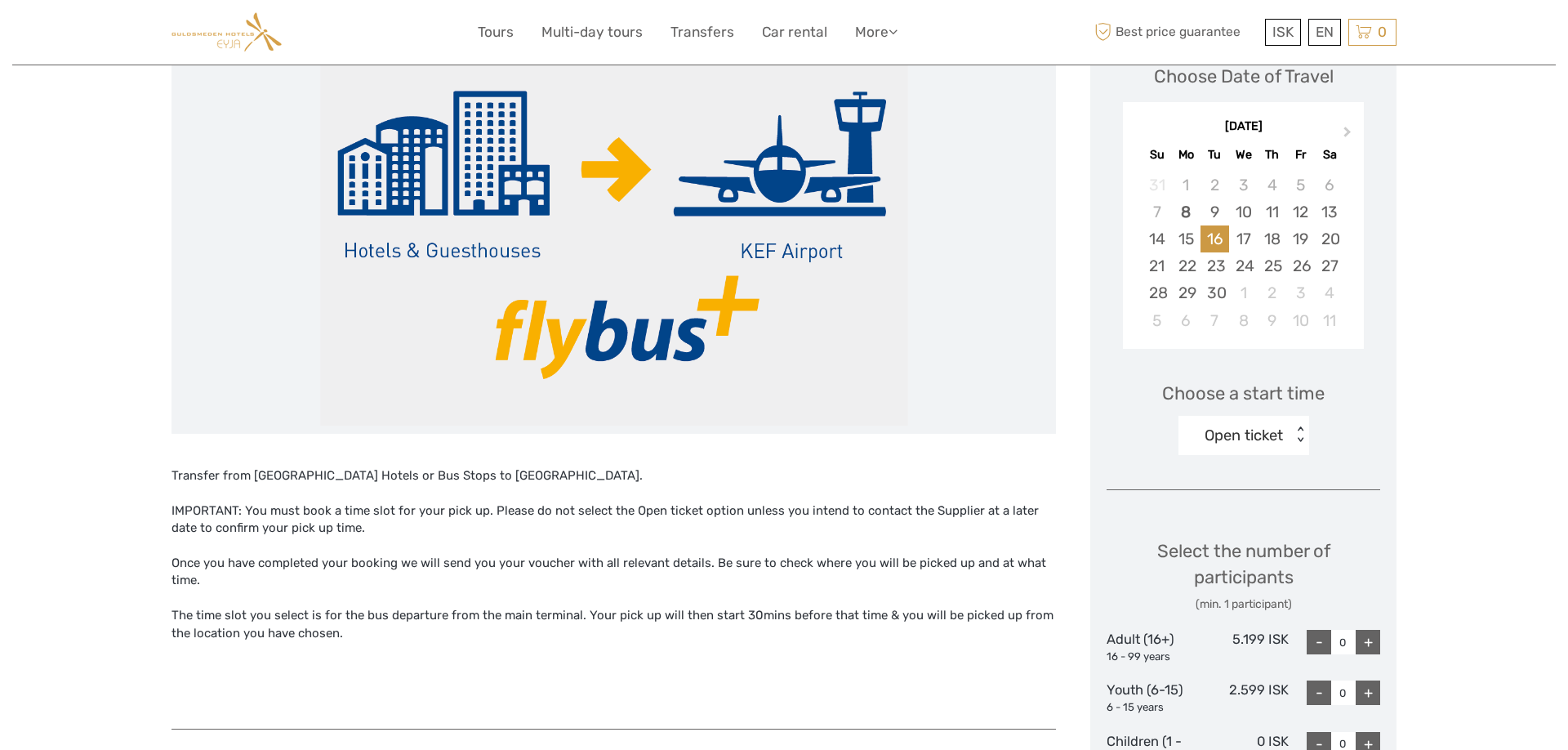
click at [1265, 439] on div "Open ticket" at bounding box center [1236, 436] width 114 height 25
click at [1248, 557] on div "22:30" at bounding box center [1244, 564] width 115 height 28
click at [1235, 432] on div "22:30" at bounding box center [1244, 436] width 41 height 21
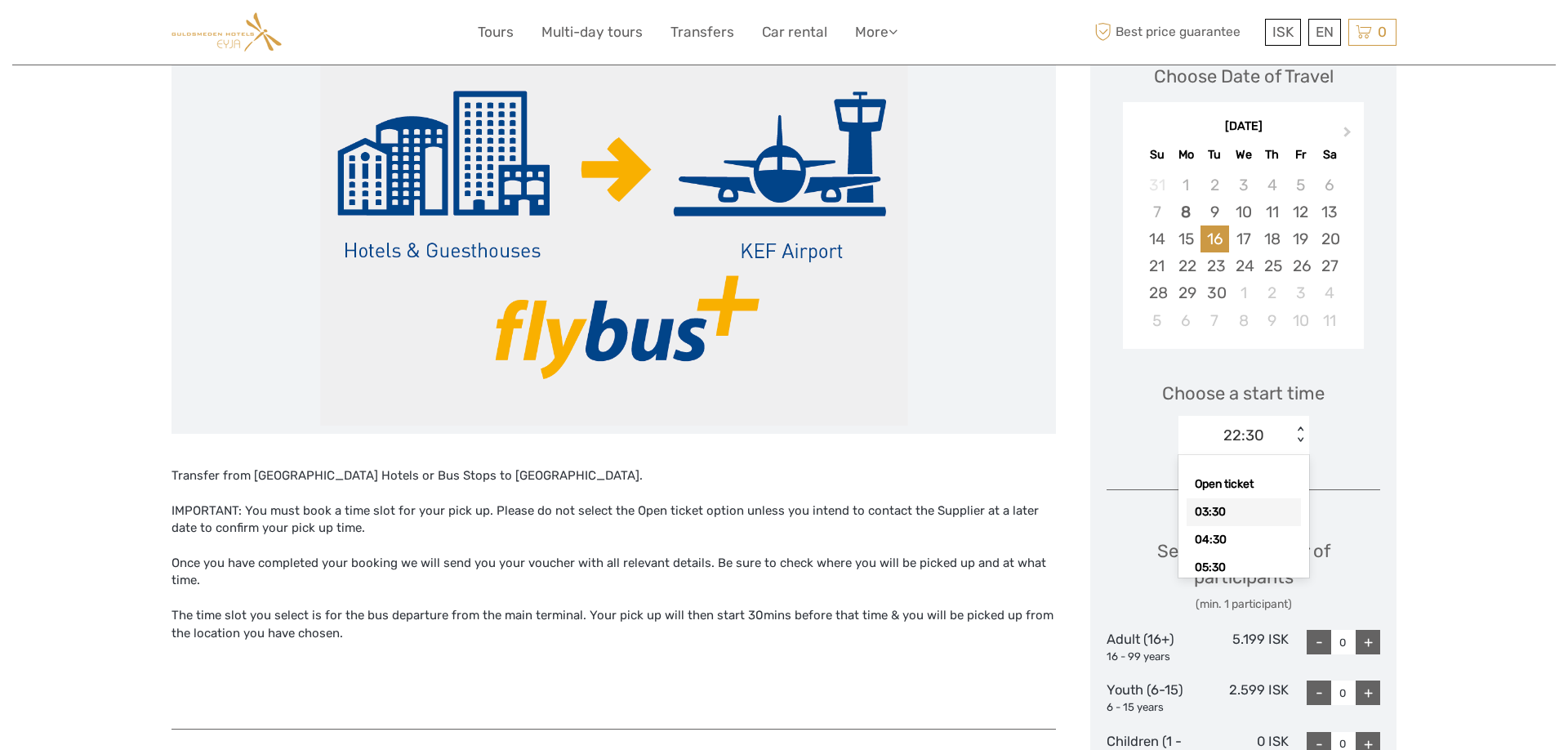
click at [1237, 506] on div "03:30" at bounding box center [1244, 512] width 115 height 28
click at [1122, 384] on div "Choose a start time 03:30 < >" at bounding box center [1244, 411] width 274 height 105
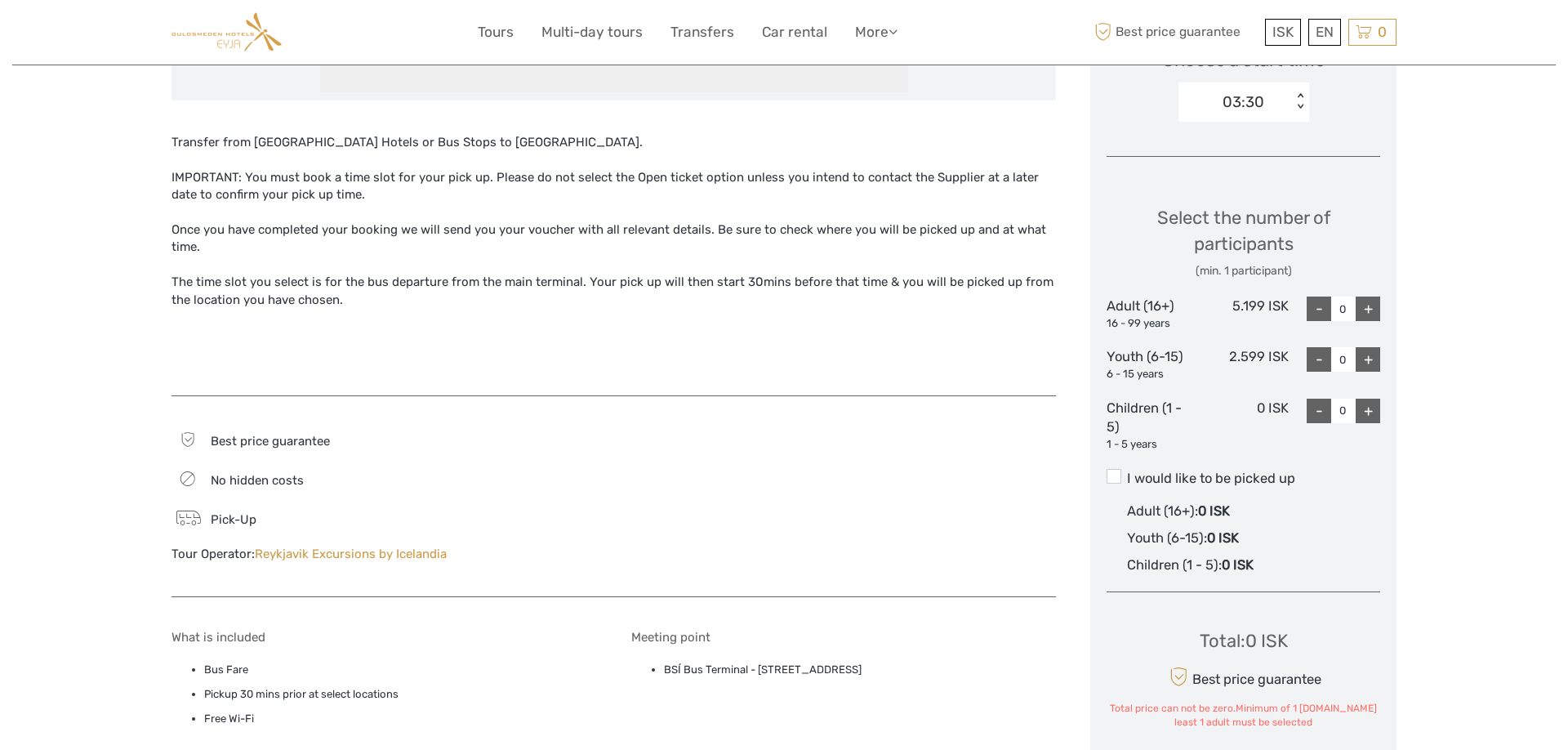
click at [612, 179] on div "IMPORTANT: You must book a time slot for your pick up. Please do not select the…" at bounding box center [614, 186] width 885 height 35
click at [489, 186] on div "IMPORTANT: You must book a time slot for your pick up. Please do not select the…" at bounding box center [614, 186] width 885 height 35
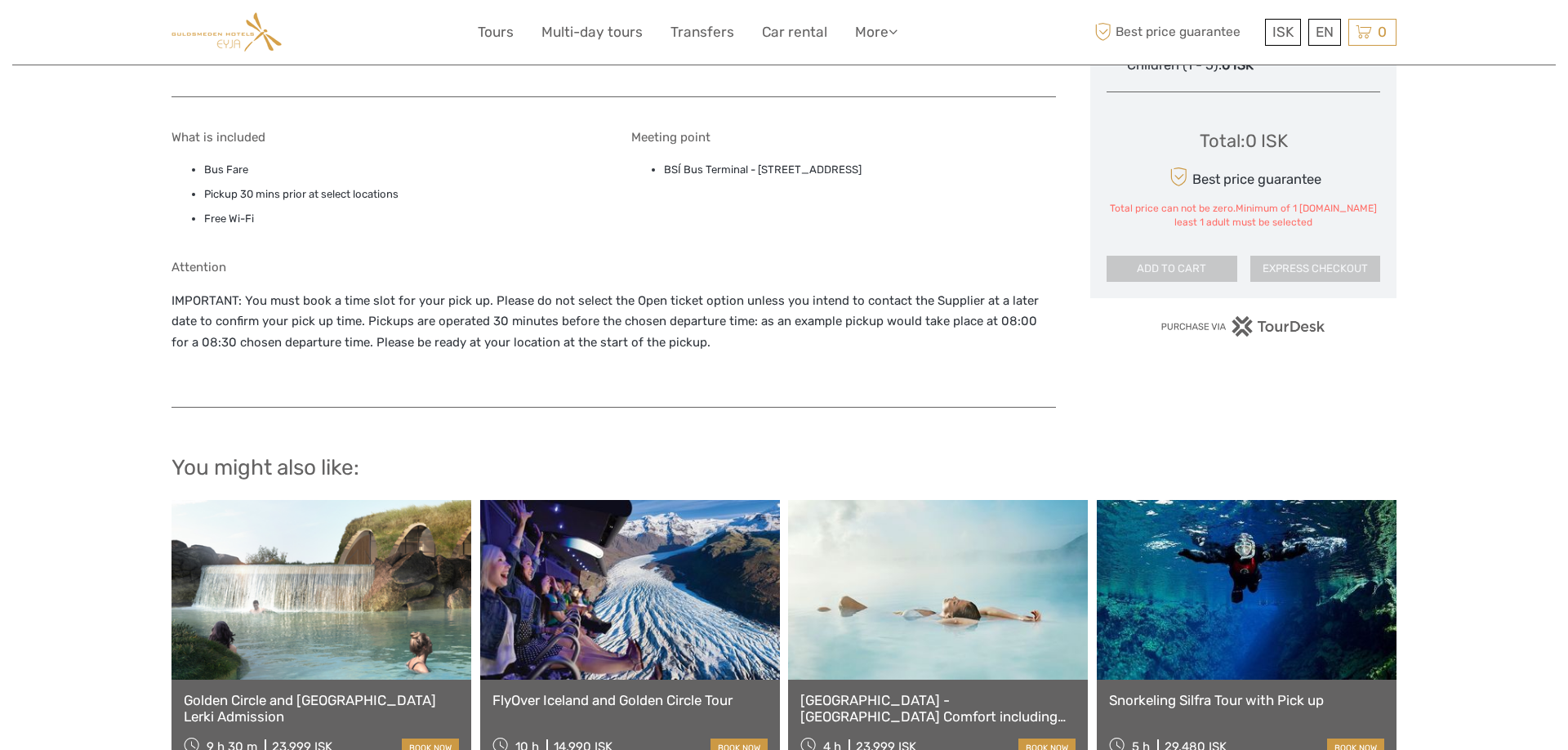
click at [285, 193] on li "Pickup 30 mins prior at select locations" at bounding box center [401, 195] width 393 height 18
drag, startPoint x: 285, startPoint y: 193, endPoint x: 301, endPoint y: 193, distance: 16.0
click at [285, 193] on li "Pickup 30 mins prior at select locations" at bounding box center [401, 195] width 393 height 18
click at [406, 194] on li "Pickup 30 mins prior at select locations" at bounding box center [401, 195] width 393 height 18
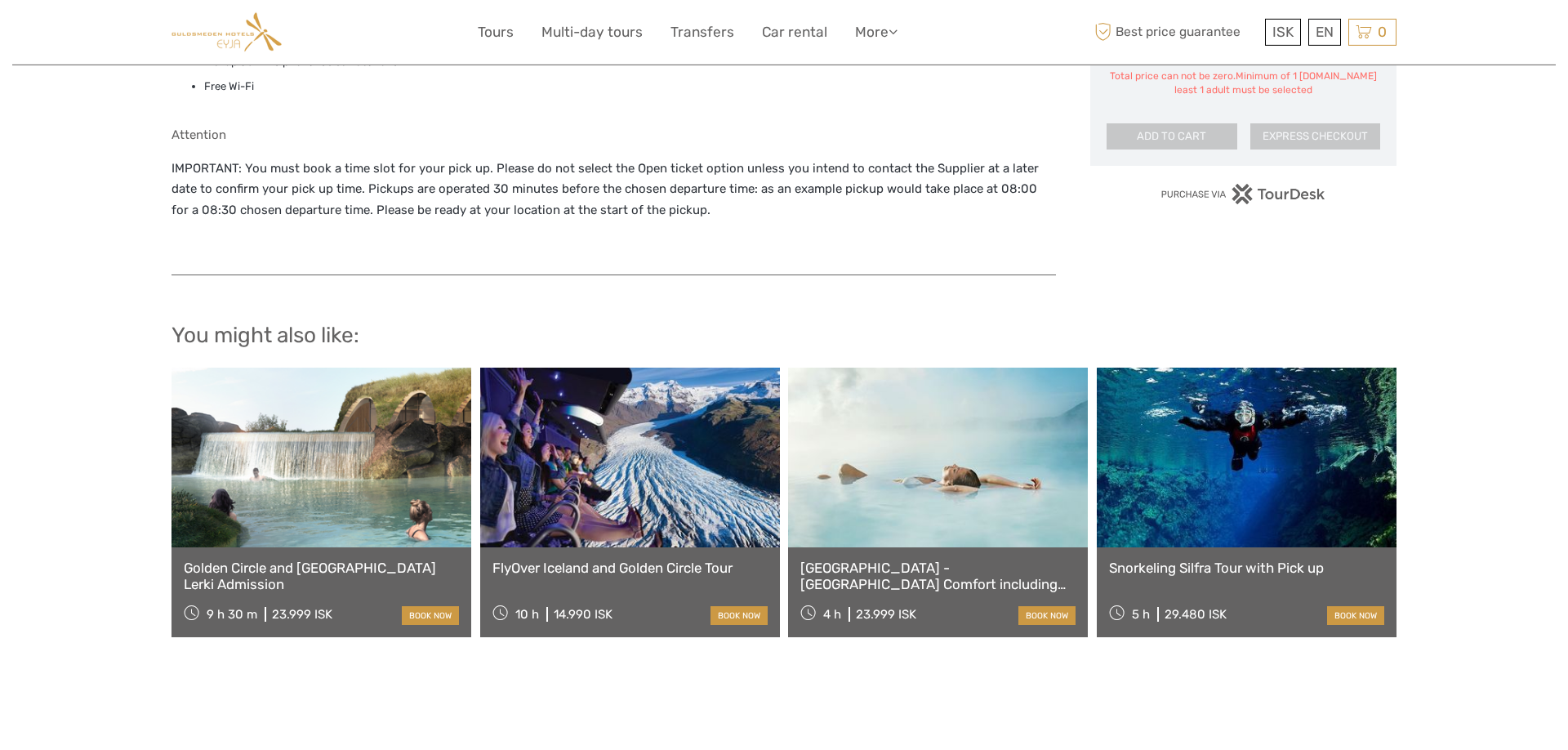
scroll to position [1417, 0]
